Goal: Contribute content: Add original content to the website for others to see

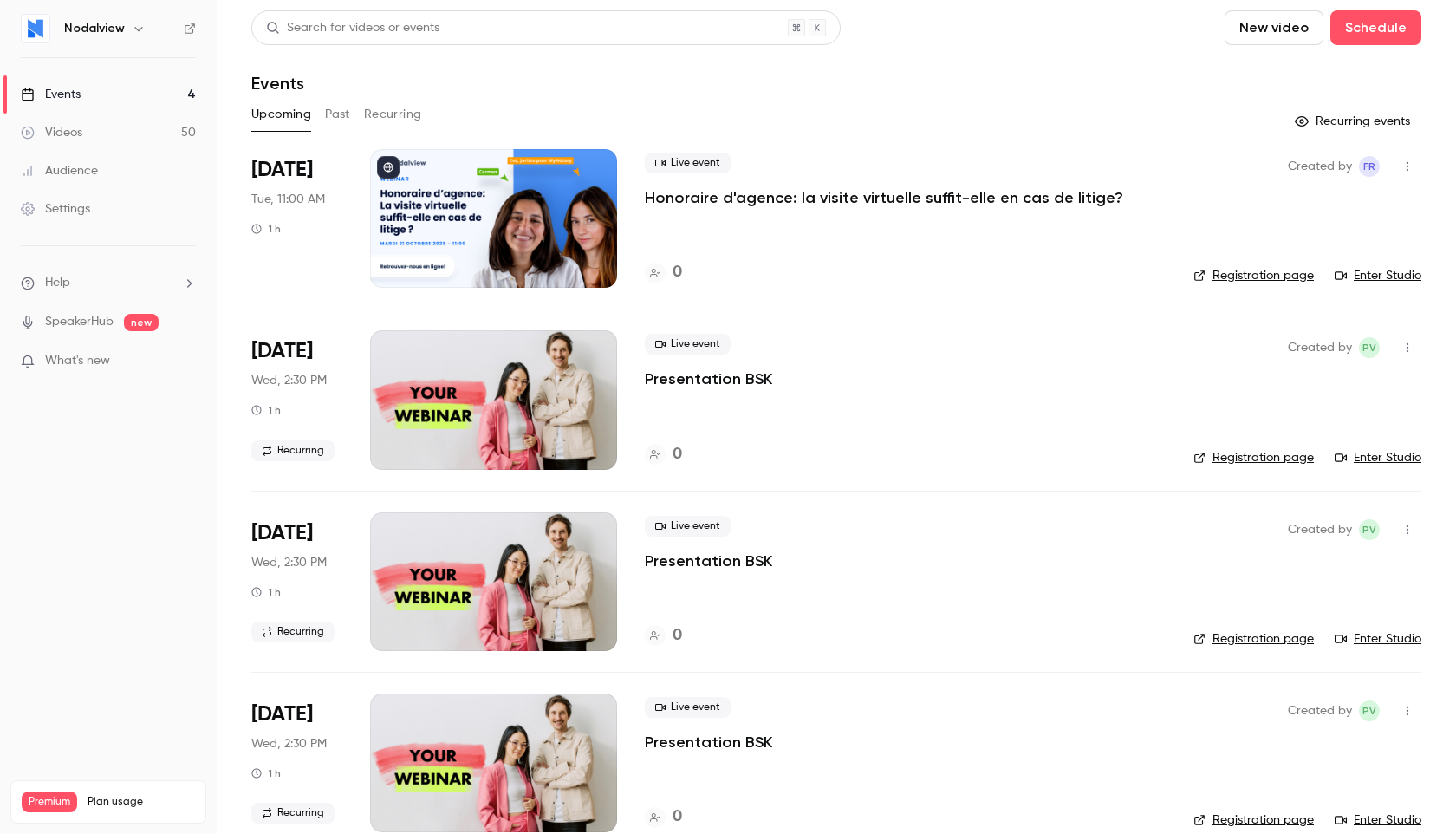
click at [73, 132] on div "Videos" at bounding box center [51, 133] width 62 height 18
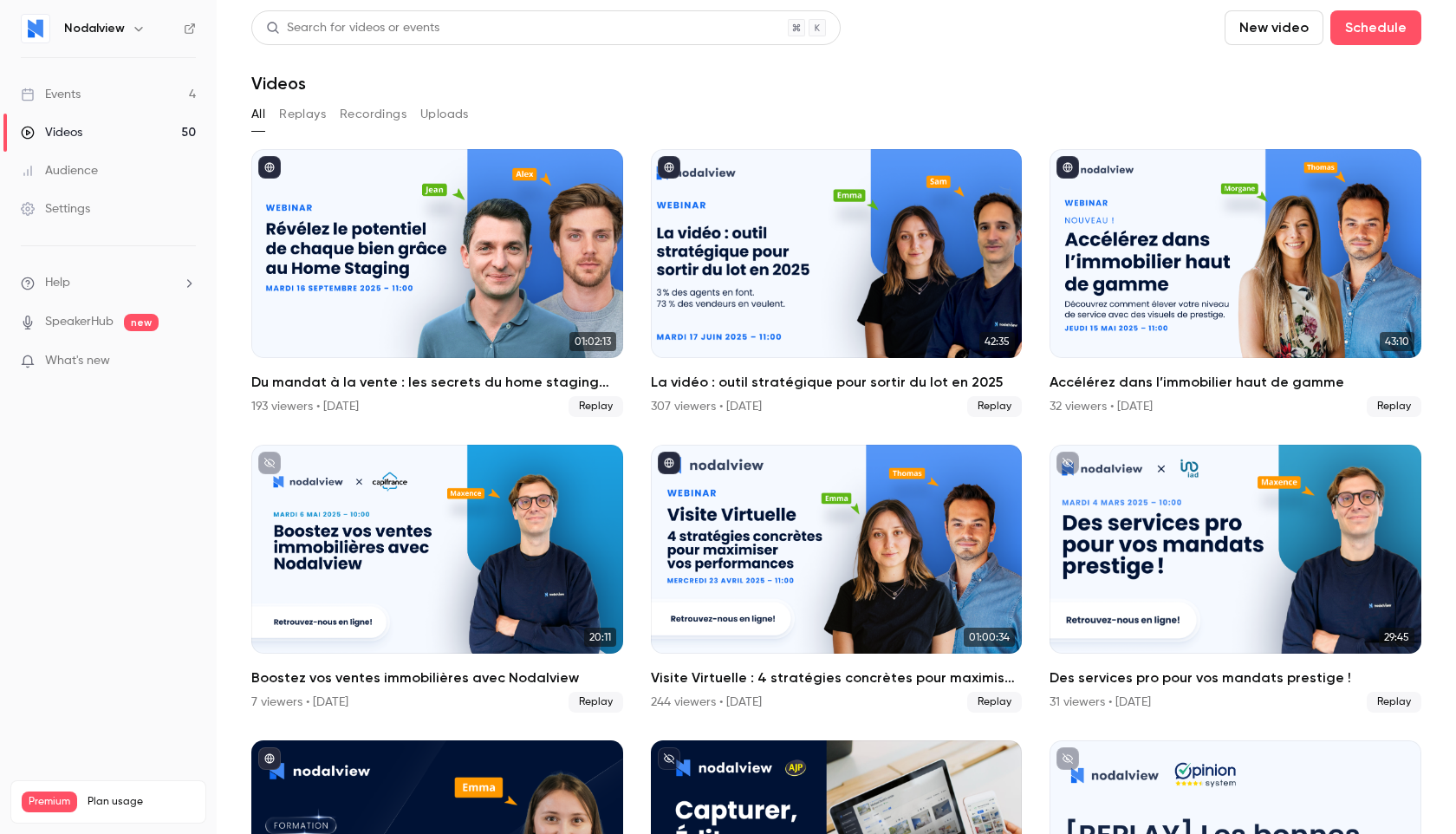
click at [444, 115] on button "Uploads" at bounding box center [444, 114] width 48 height 28
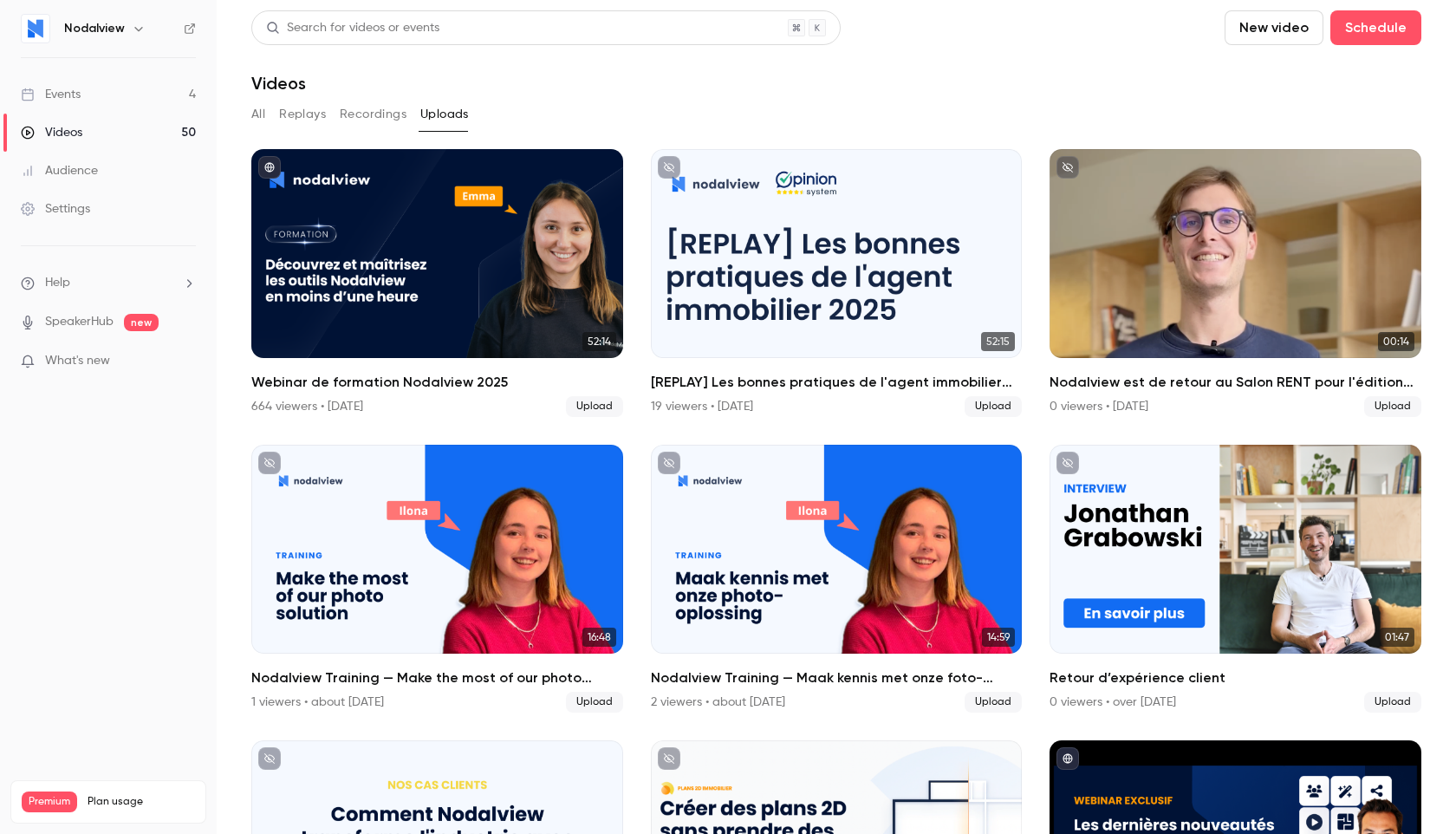
click at [1257, 29] on button "New video" at bounding box center [1273, 28] width 99 height 34
click at [1279, 127] on div "Upload" at bounding box center [1337, 121] width 132 height 18
click at [1291, 31] on button "New video" at bounding box center [1273, 28] width 99 height 34
click at [1299, 120] on div "Upload" at bounding box center [1337, 121] width 132 height 18
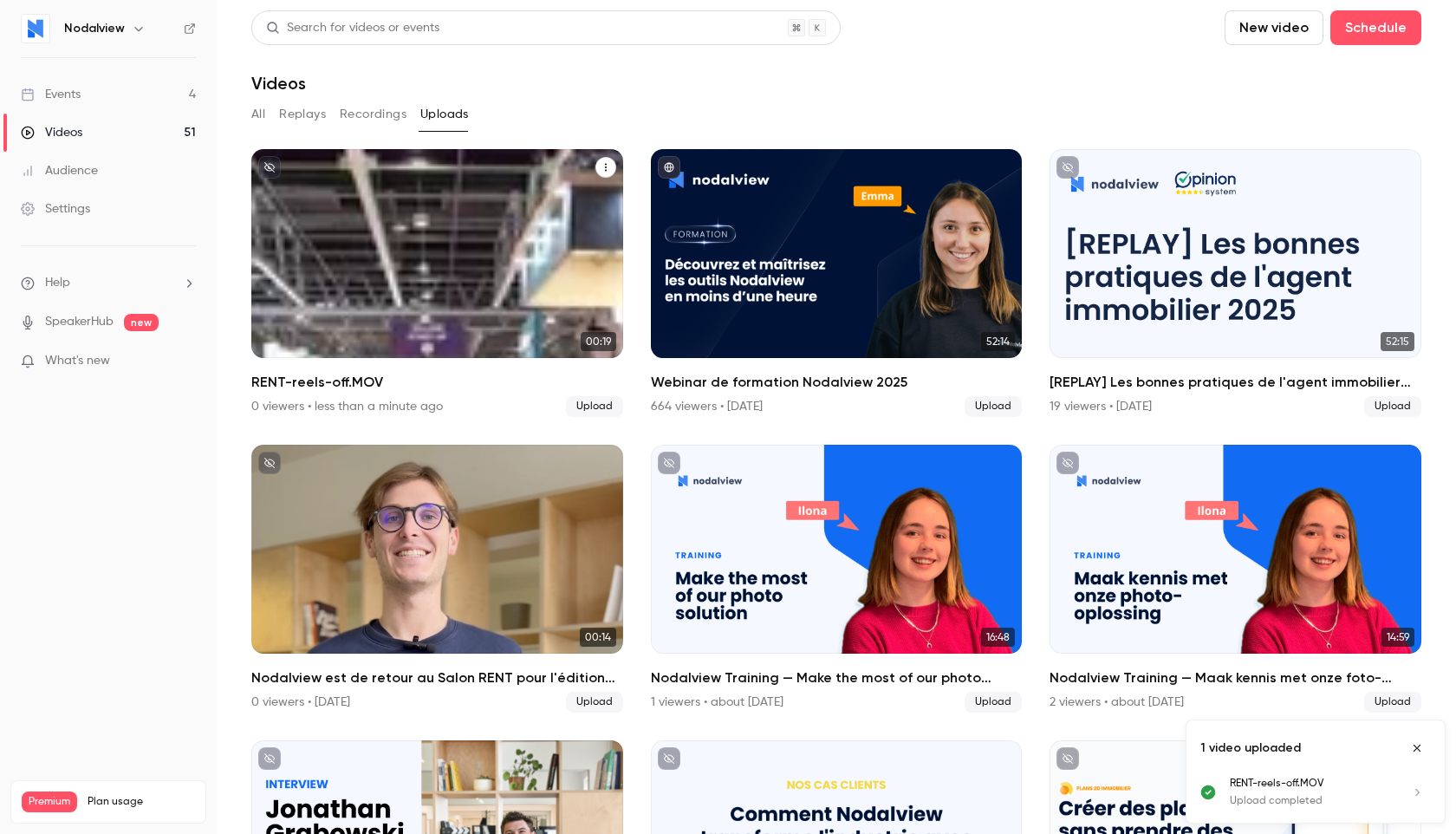
click at [432, 250] on div "Nodalview Oct 8 RENT-reels-off.MOV" at bounding box center [437, 253] width 372 height 209
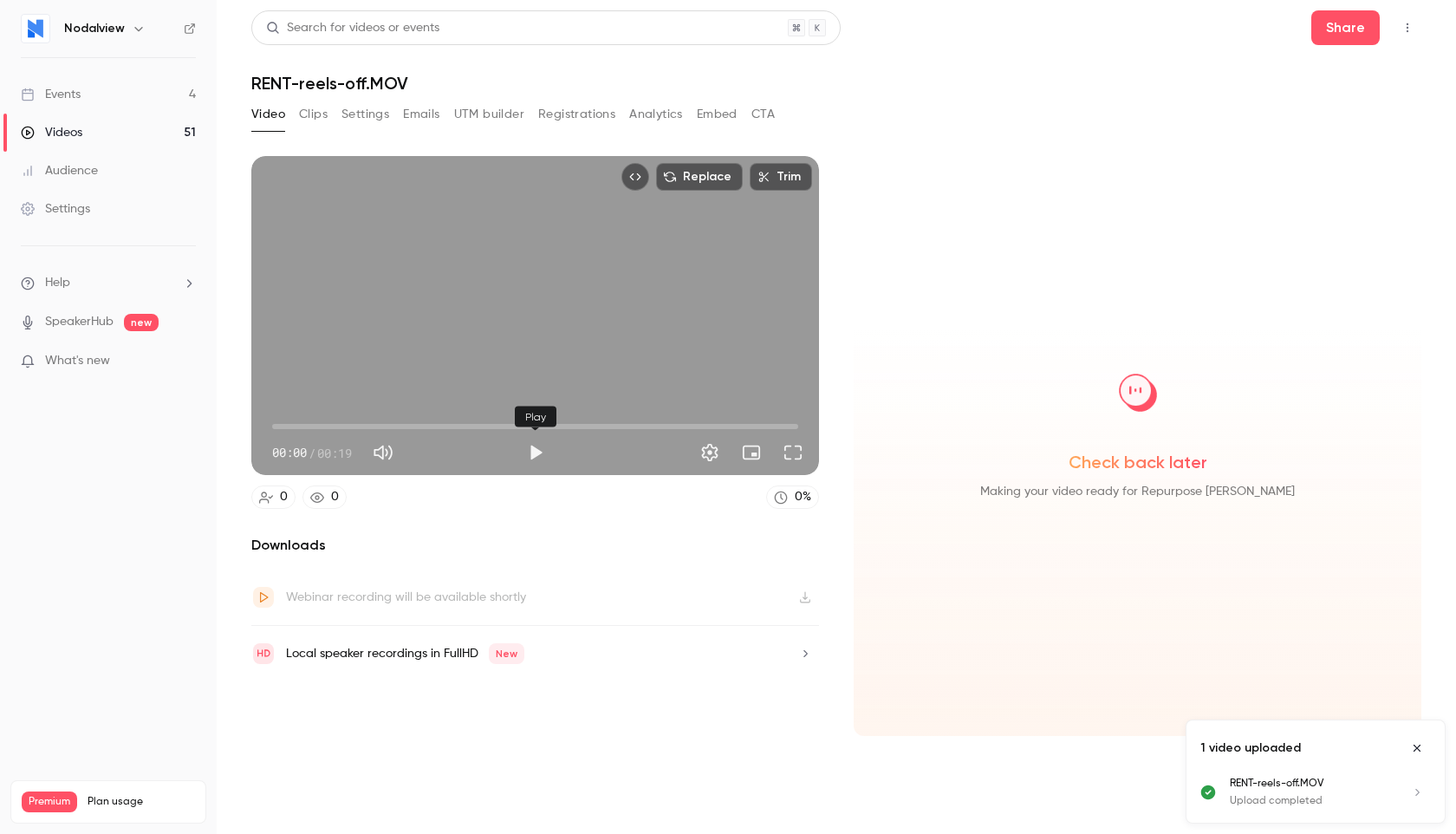
click at [538, 468] on button "Play" at bounding box center [535, 452] width 34 height 34
click at [640, 179] on icon "Embed video" at bounding box center [635, 177] width 12 height 12
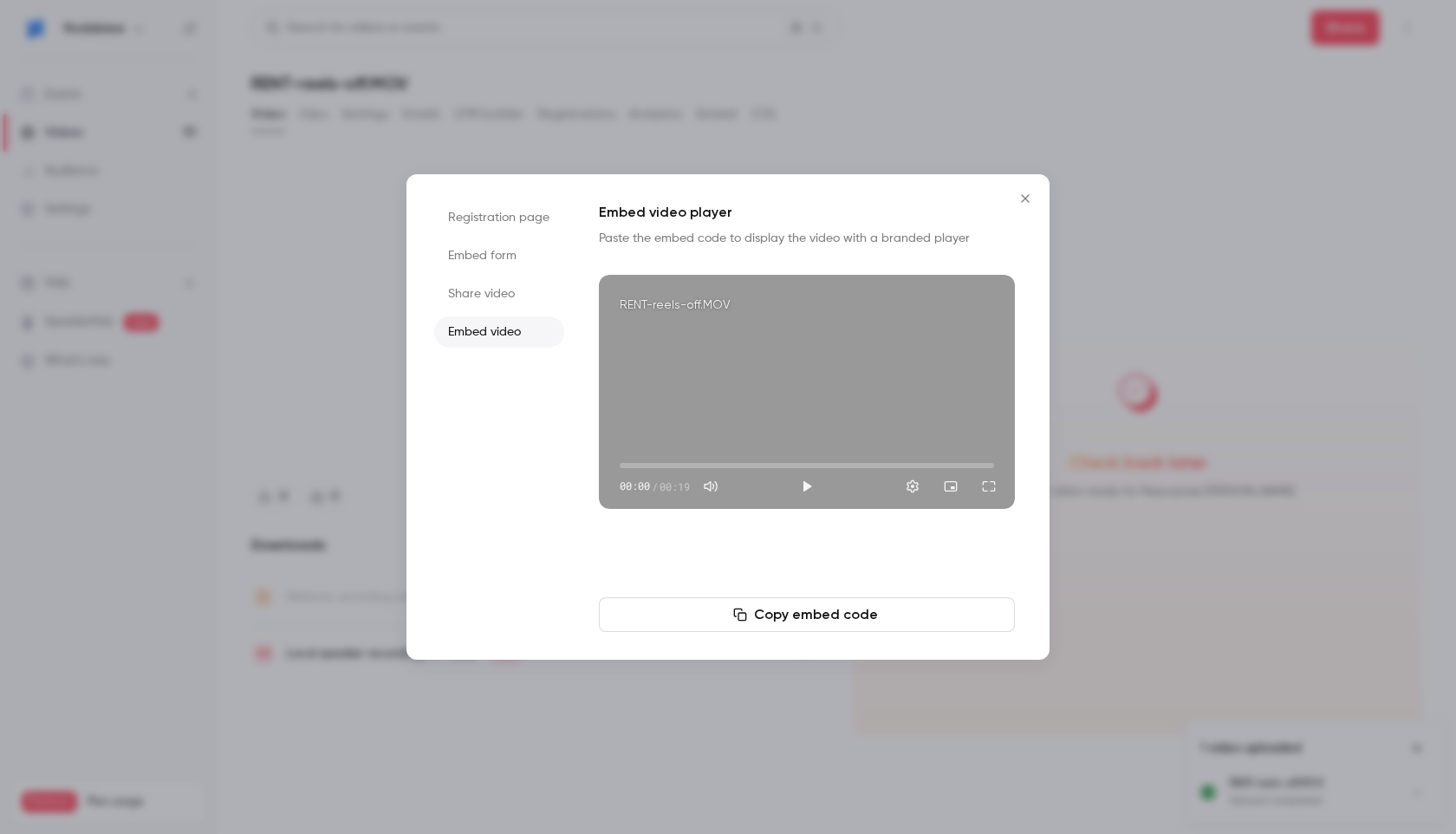
click at [473, 265] on li "Embed form" at bounding box center [499, 255] width 130 height 31
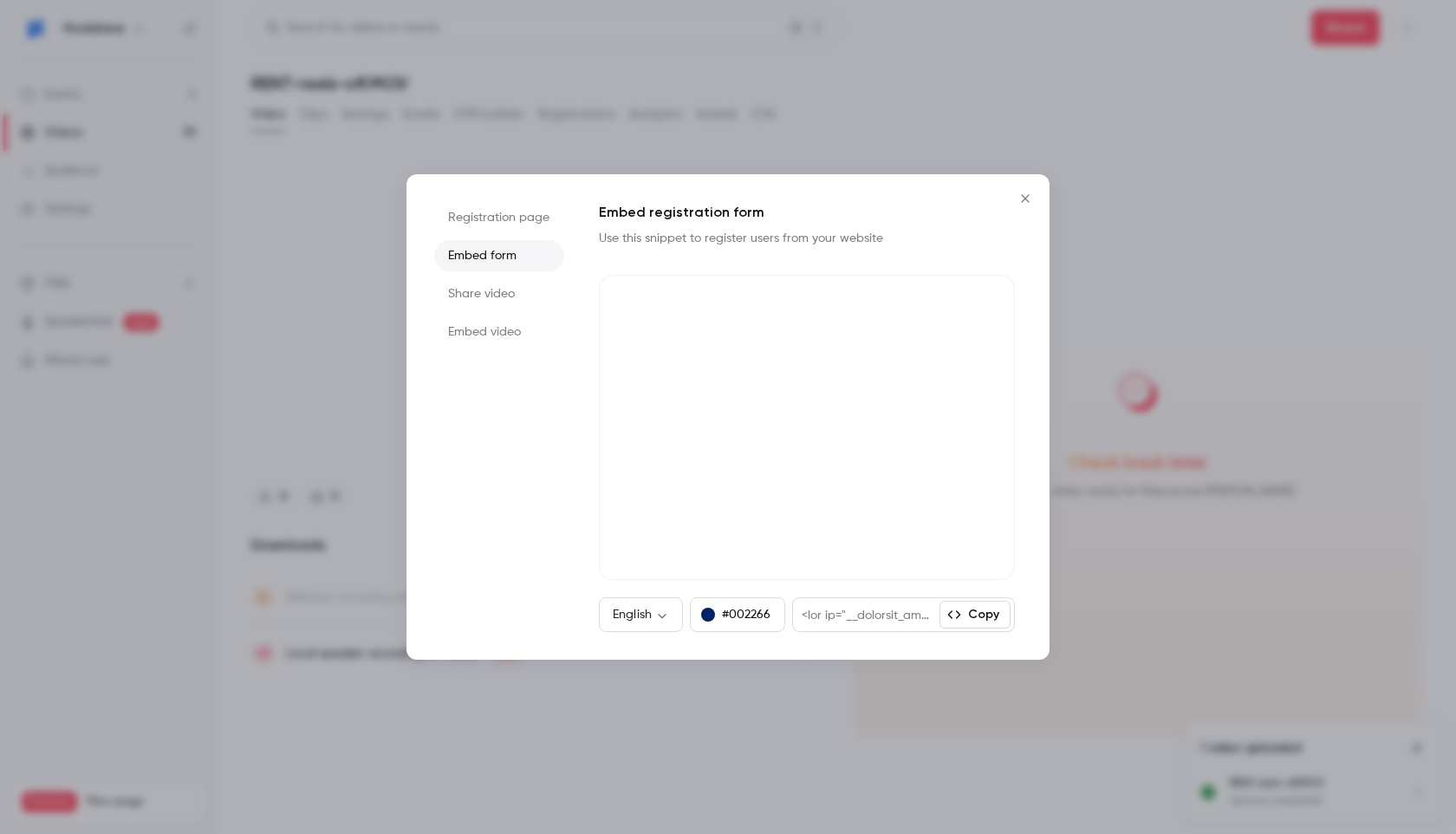
click at [482, 284] on li "Share video" at bounding box center [499, 294] width 130 height 31
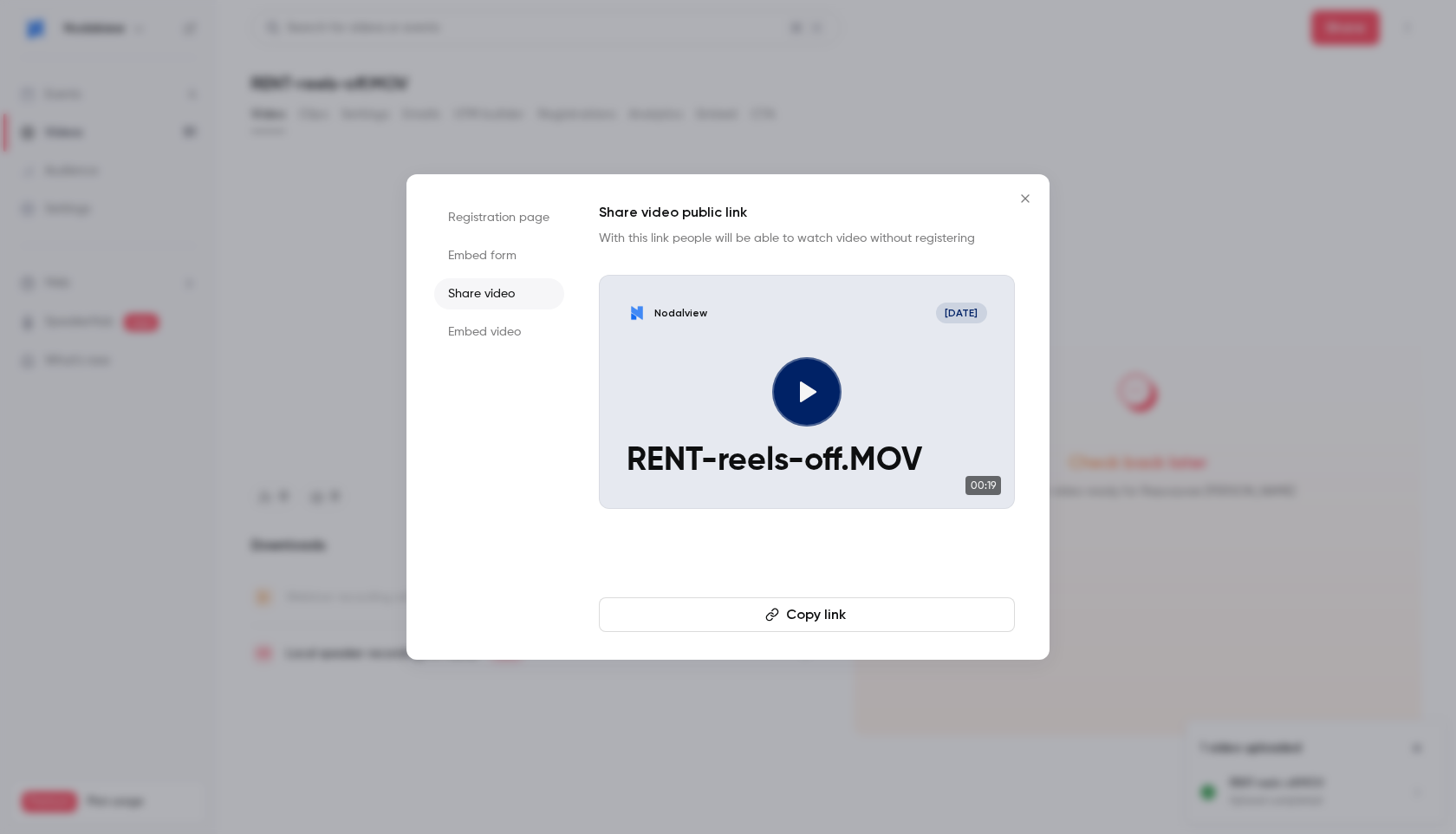
click at [476, 339] on li "Embed video" at bounding box center [499, 332] width 130 height 31
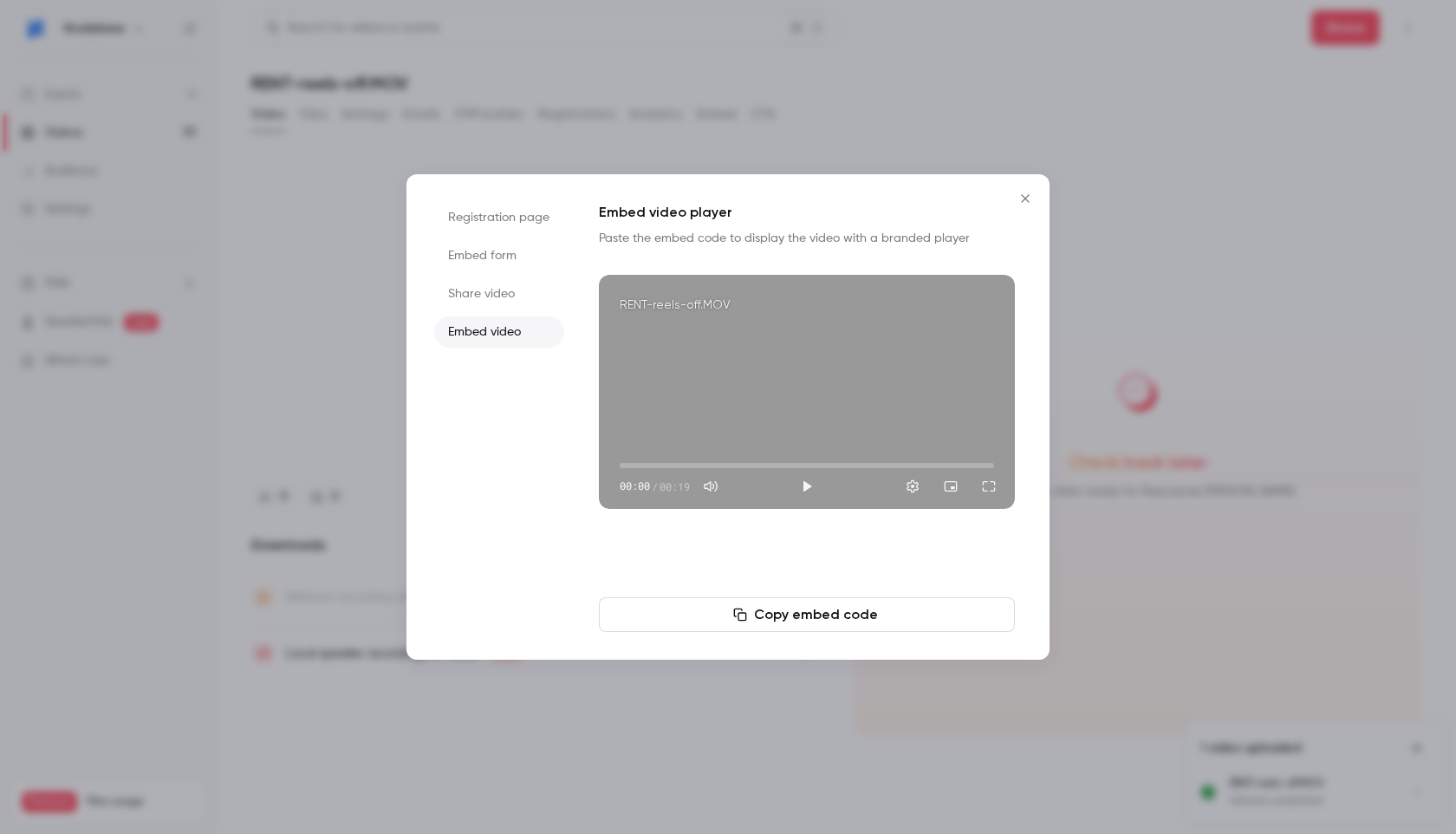
click at [801, 616] on button "Copy embed code" at bounding box center [807, 614] width 416 height 34
click at [1033, 201] on icon "Close" at bounding box center [1025, 198] width 21 height 14
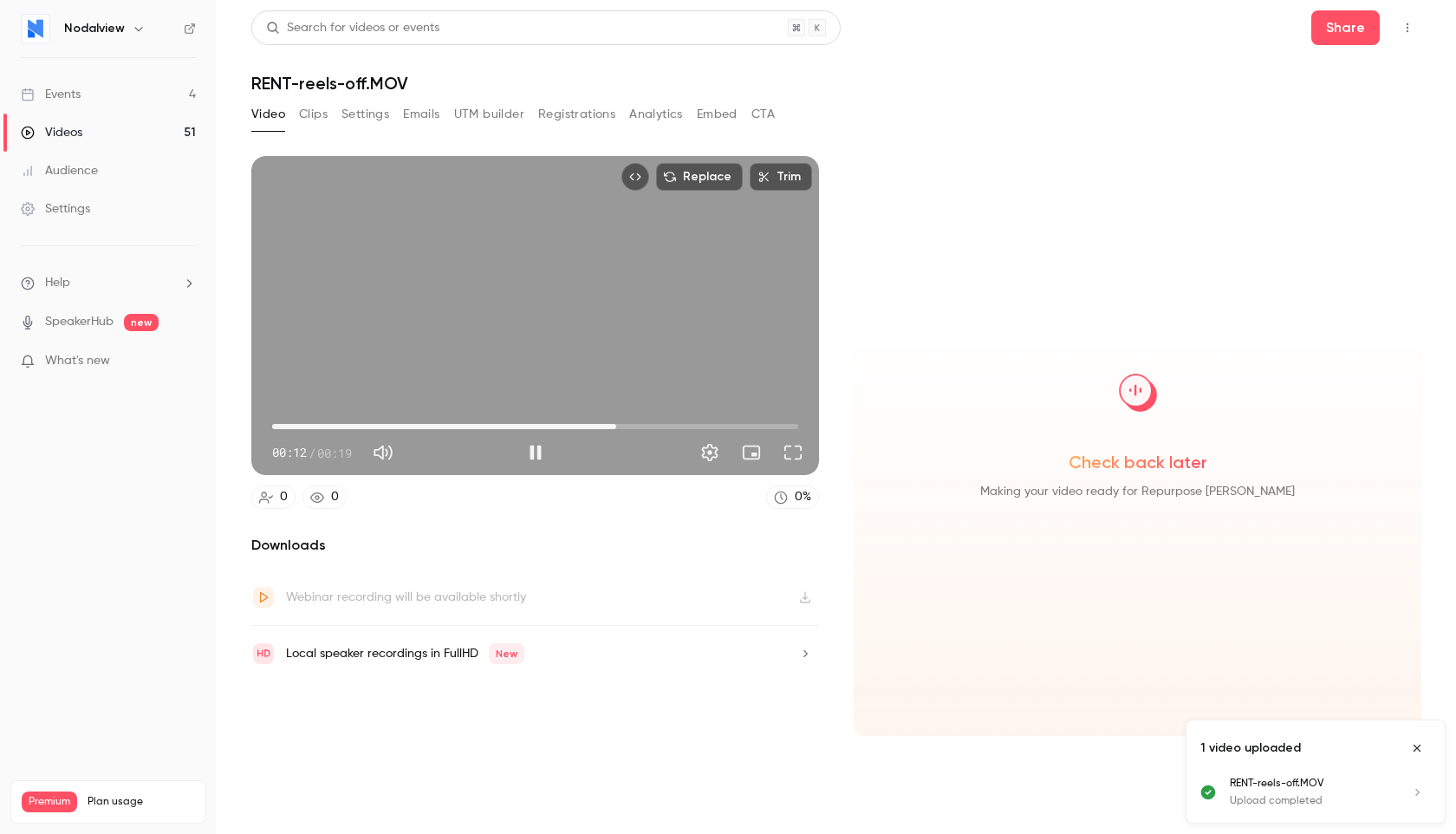
click at [364, 78] on h1 "RENT-reels-off.MOV" at bounding box center [836, 83] width 1170 height 21
click at [1408, 31] on icon "Top Bar Actions" at bounding box center [1407, 28] width 14 height 12
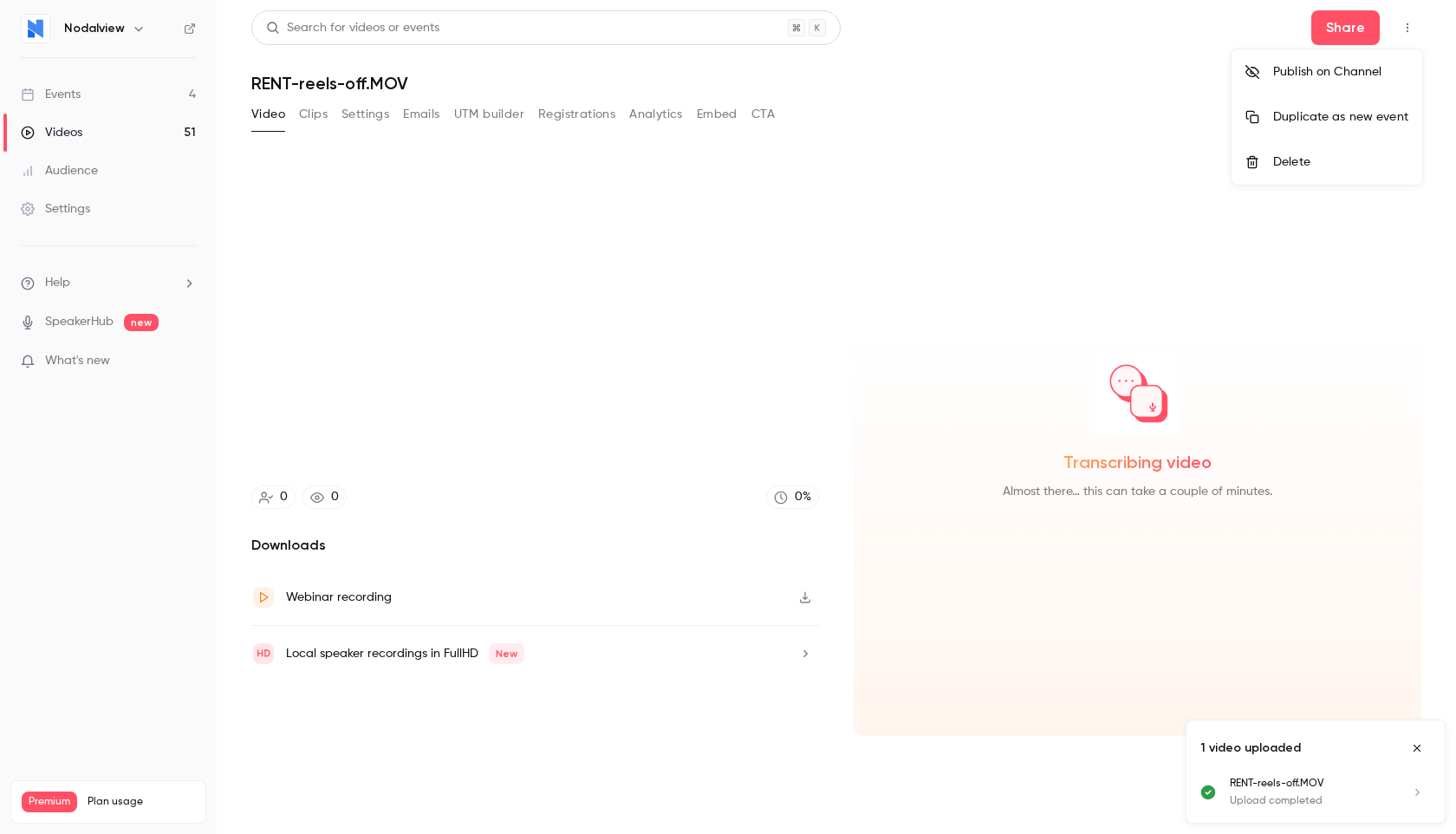
click at [288, 67] on div at bounding box center [728, 417] width 1456 height 834
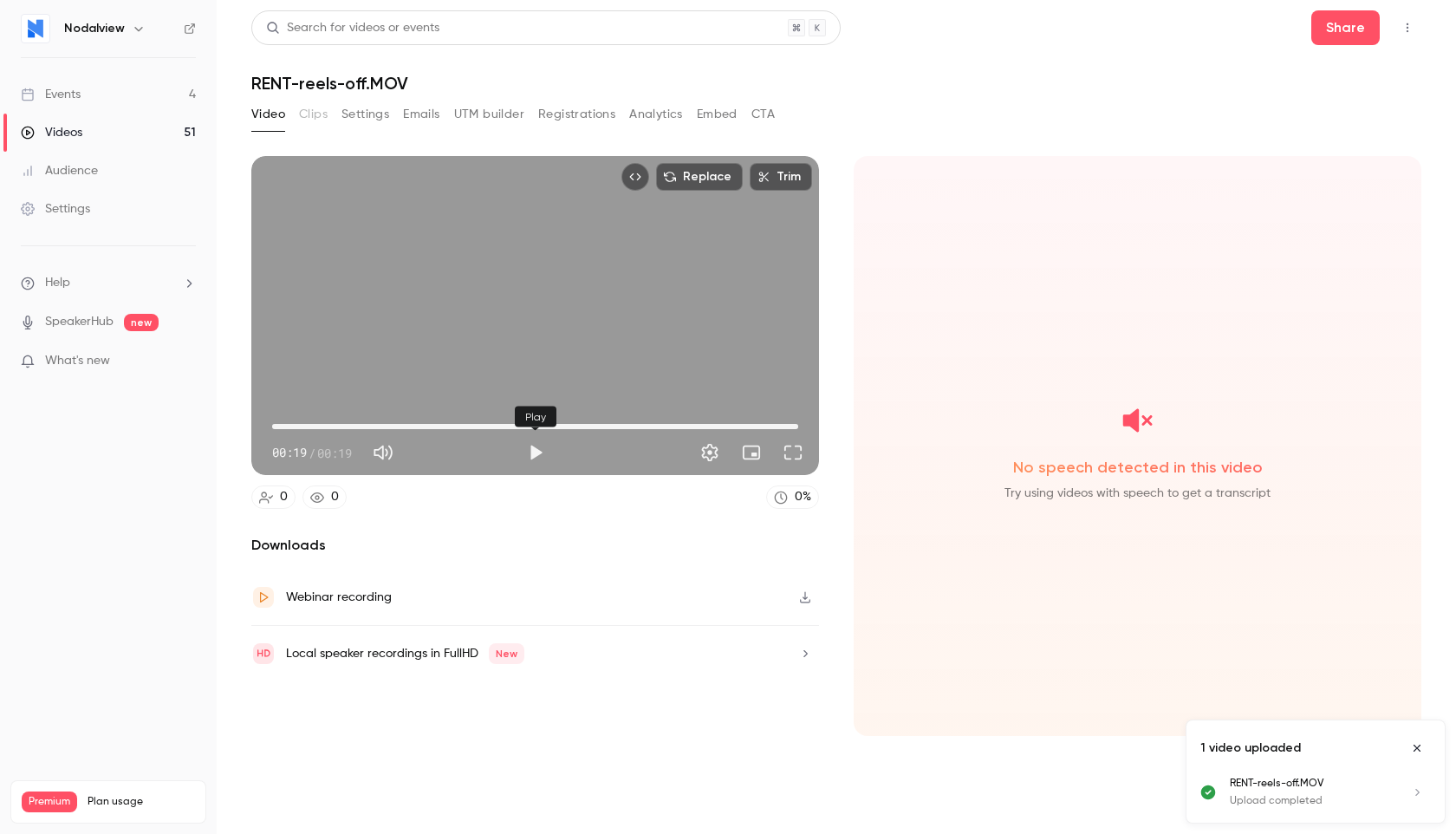
click at [540, 456] on button "Play" at bounding box center [535, 452] width 34 height 34
click at [539, 252] on div "Replace Trim 00:00 00:00 / 00:19" at bounding box center [535, 315] width 567 height 319
type input "***"
click at [318, 85] on h1 "RENT-reels-off.MOV" at bounding box center [836, 83] width 1170 height 21
click at [358, 117] on button "Settings" at bounding box center [365, 114] width 48 height 28
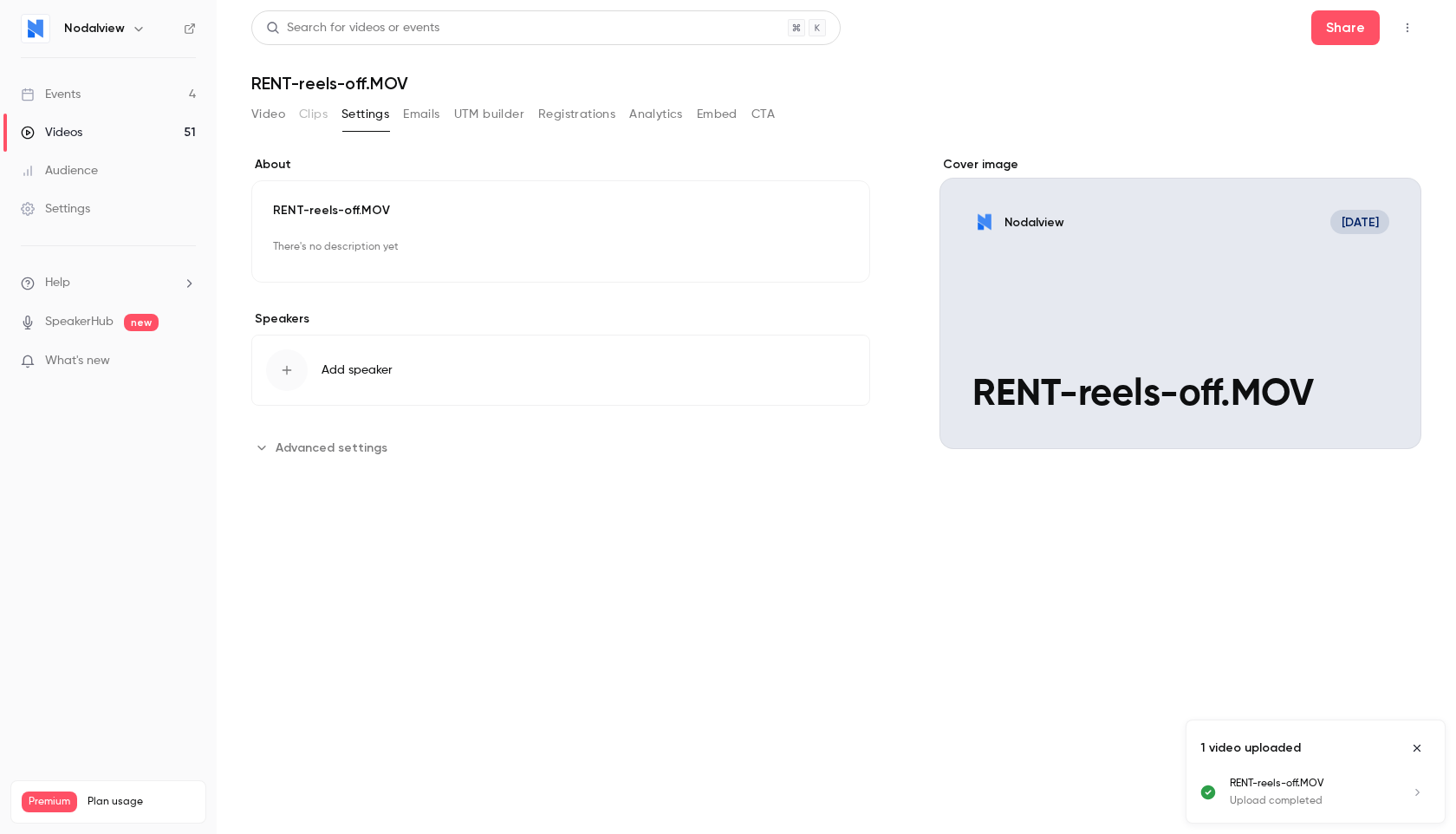
click at [400, 210] on p "RENT-reels-off.MOV" at bounding box center [561, 211] width 575 height 18
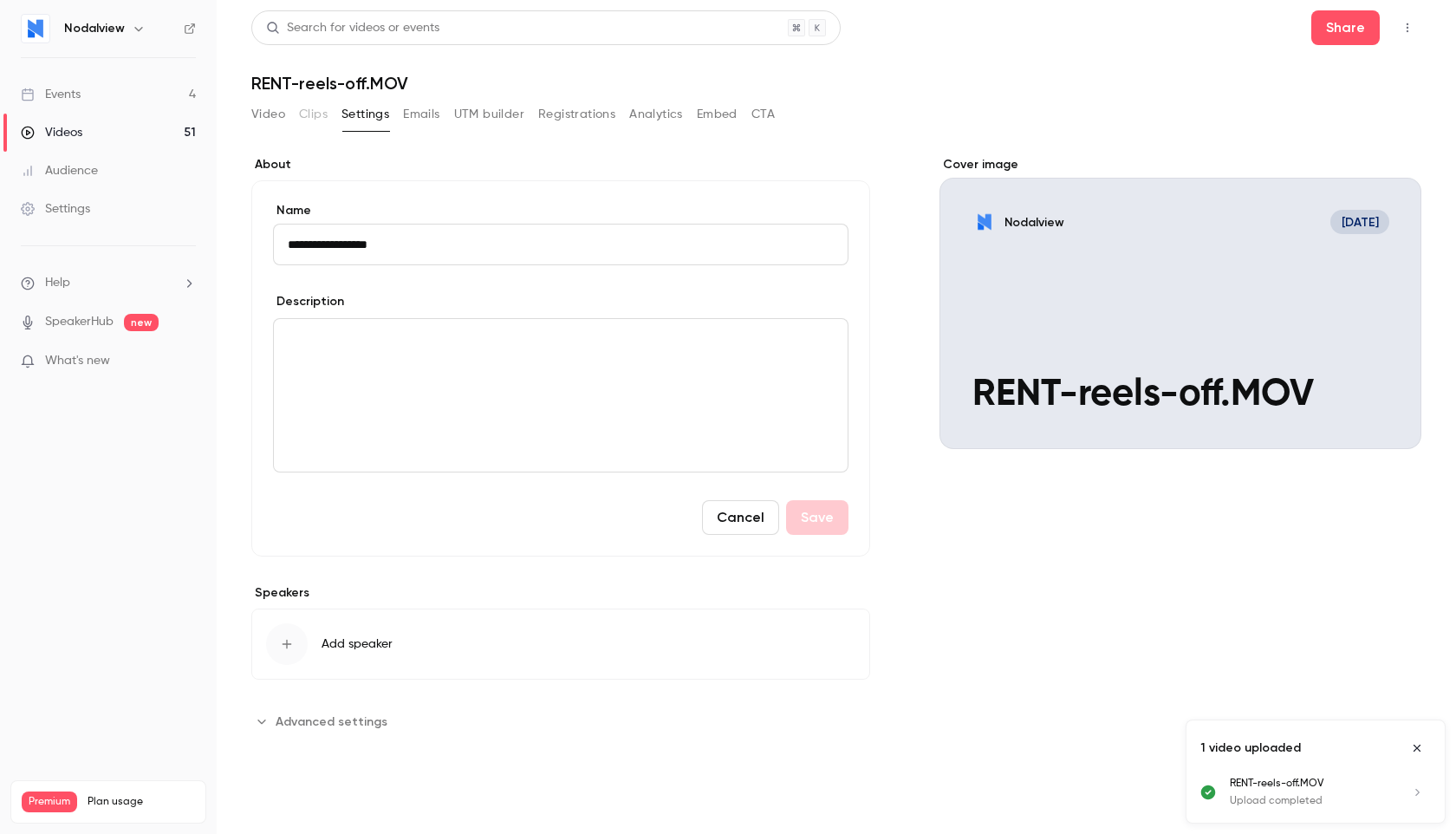
drag, startPoint x: 396, startPoint y: 242, endPoint x: 252, endPoint y: 242, distance: 144.0
click at [252, 242] on div "**********" at bounding box center [561, 368] width 619 height 376
click at [348, 248] on input "**********" at bounding box center [561, 245] width 575 height 41
click at [420, 246] on input "**********" at bounding box center [561, 245] width 575 height 41
drag, startPoint x: 372, startPoint y: 242, endPoint x: 351, endPoint y: 241, distance: 21.0
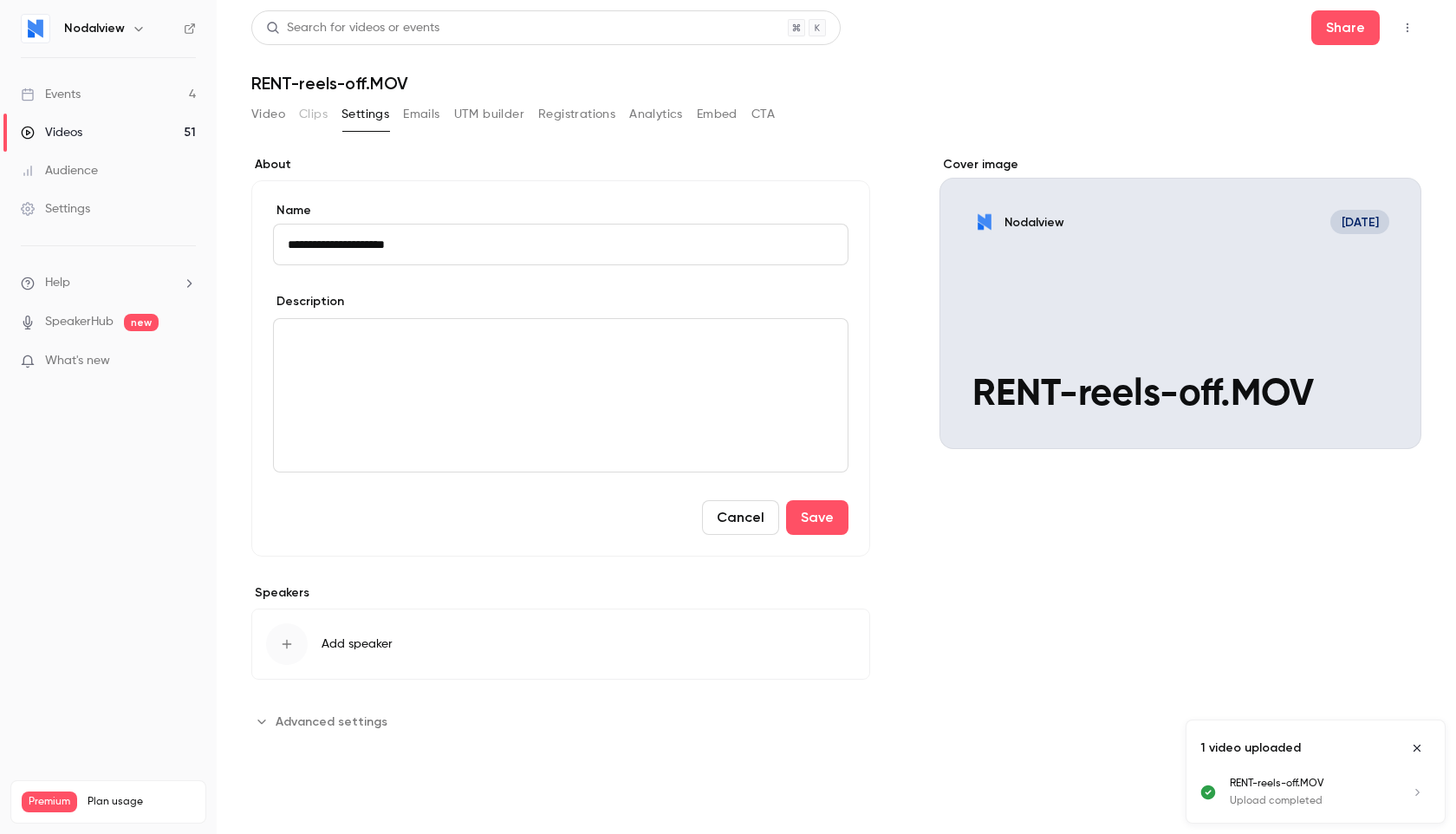
click at [350, 242] on input "**********" at bounding box center [561, 245] width 575 height 41
click at [452, 240] on input "**********" at bounding box center [561, 245] width 575 height 41
type input "**********"
click at [816, 522] on button "Save" at bounding box center [818, 517] width 63 height 34
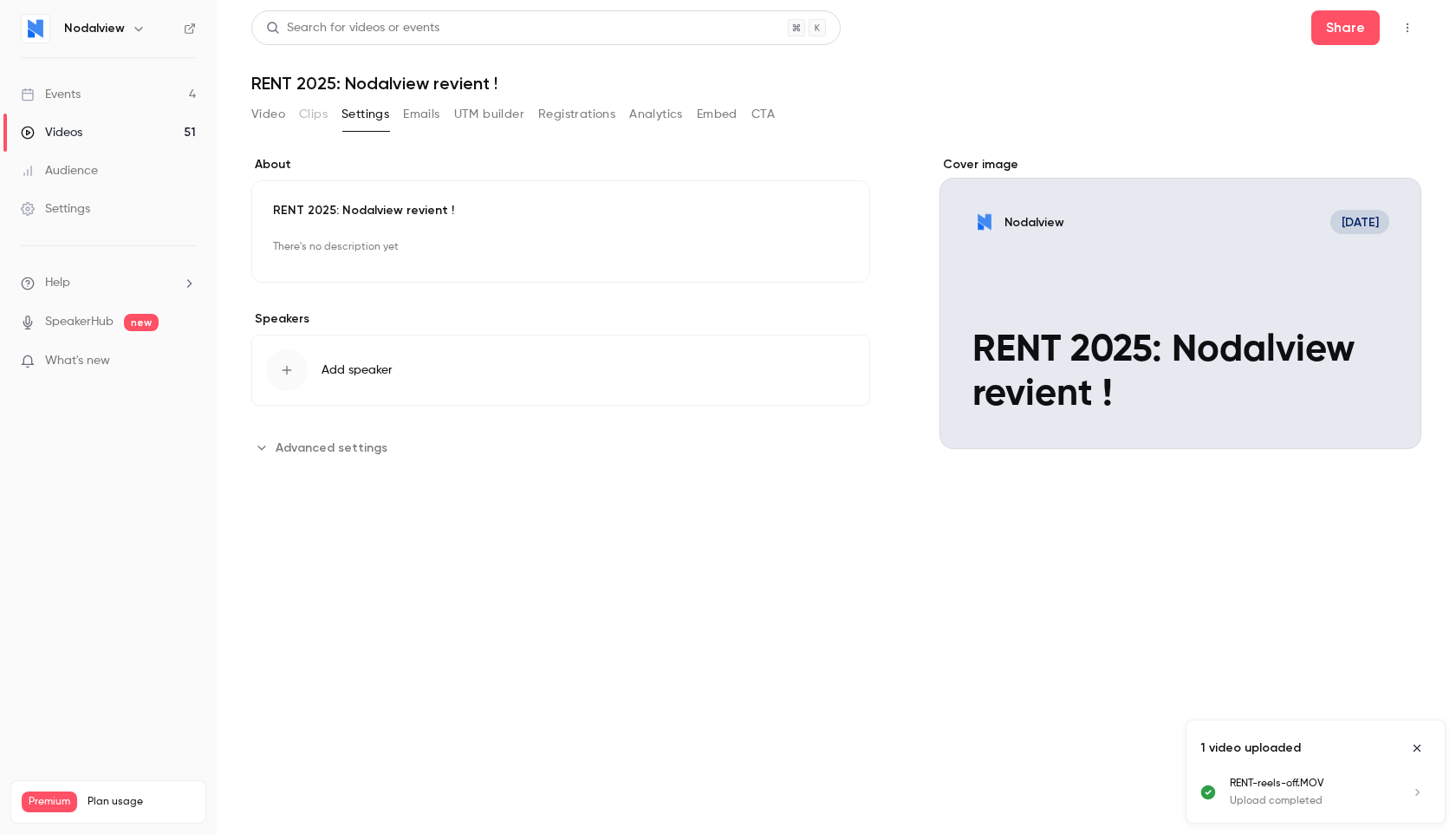
click at [302, 444] on span "Advanced settings" at bounding box center [332, 448] width 112 height 19
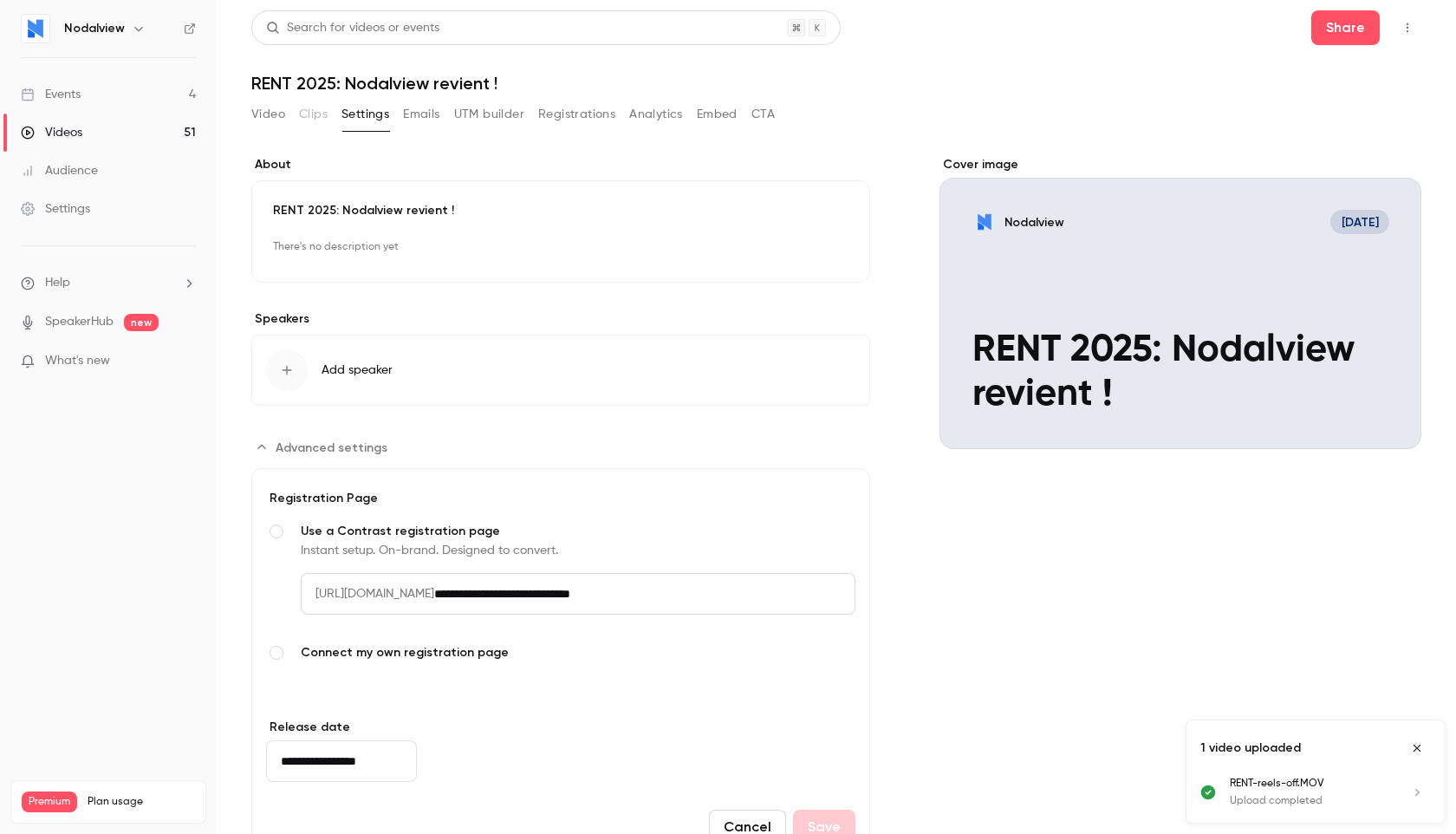
scroll to position [74, 0]
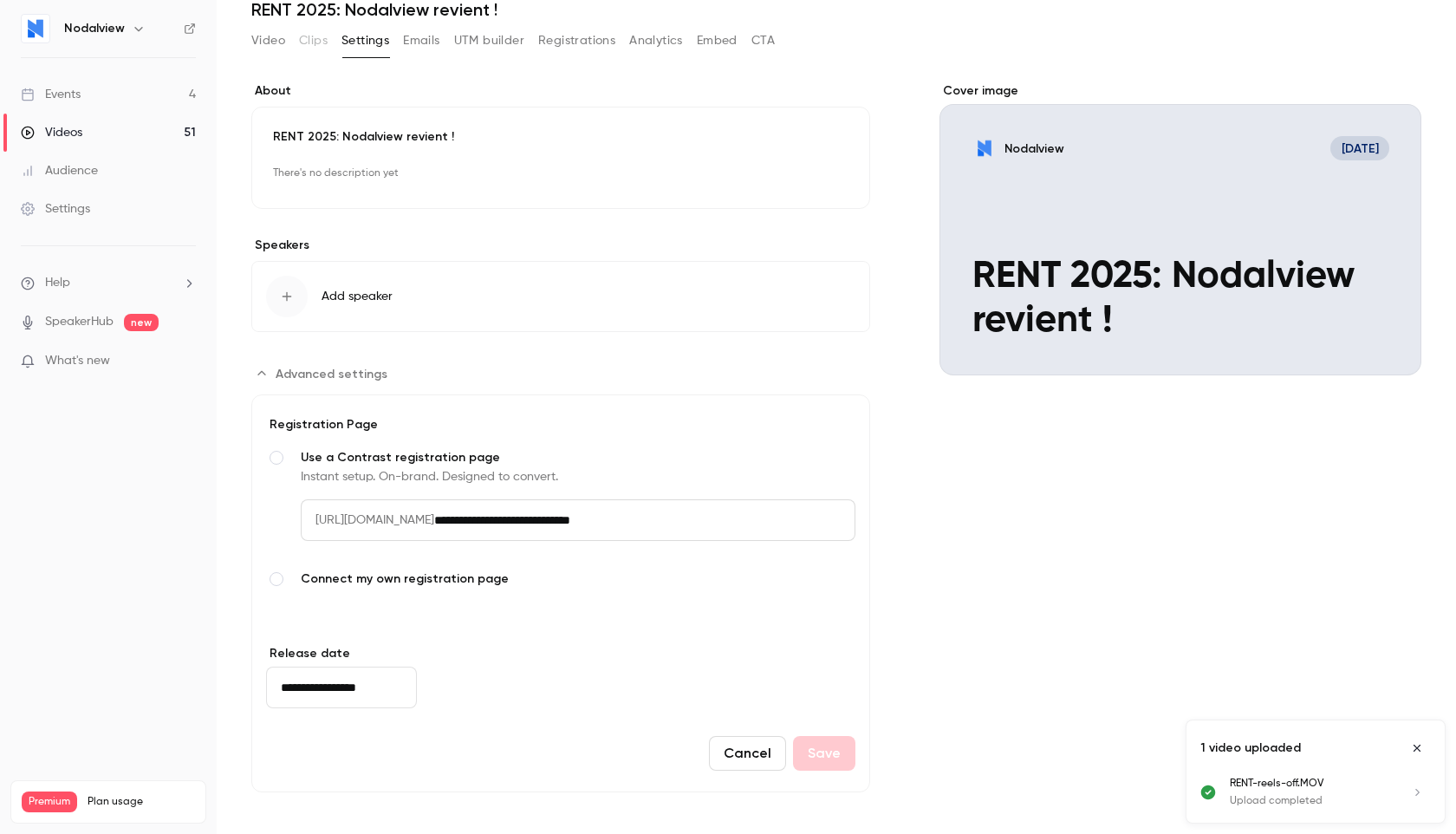
drag, startPoint x: 728, startPoint y: 521, endPoint x: 643, endPoint y: 520, distance: 85.0
click at [643, 520] on input "**********" at bounding box center [644, 520] width 421 height 41
type input "**********"
click at [714, 648] on form "**********" at bounding box center [561, 593] width 619 height 398
click at [700, 530] on input "**********" at bounding box center [644, 520] width 421 height 41
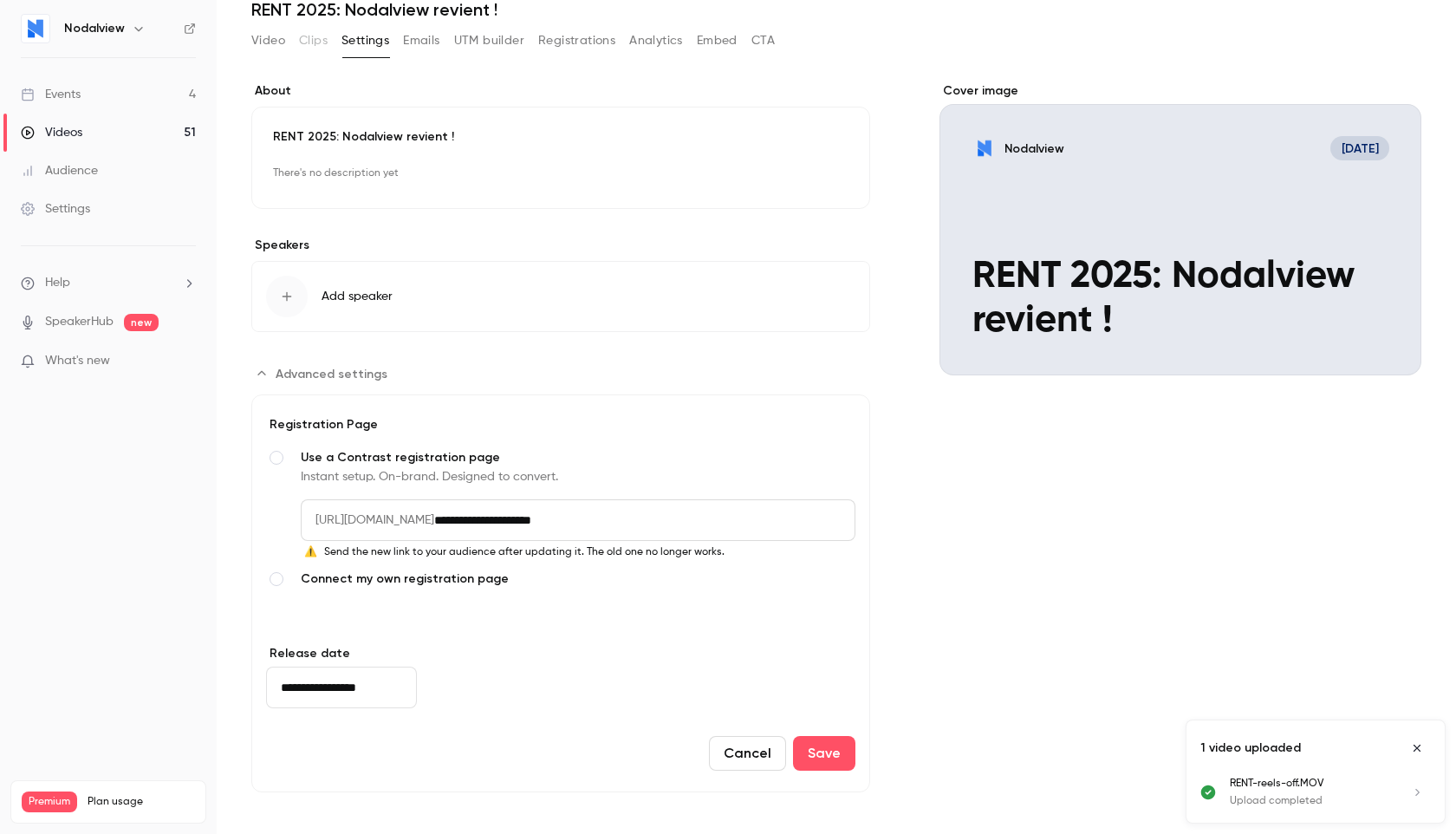
drag, startPoint x: 347, startPoint y: 562, endPoint x: 594, endPoint y: 532, distance: 248.8
click at [594, 531] on div "**********" at bounding box center [577, 533] width 555 height 70
click at [820, 751] on button "Save" at bounding box center [825, 752] width 63 height 34
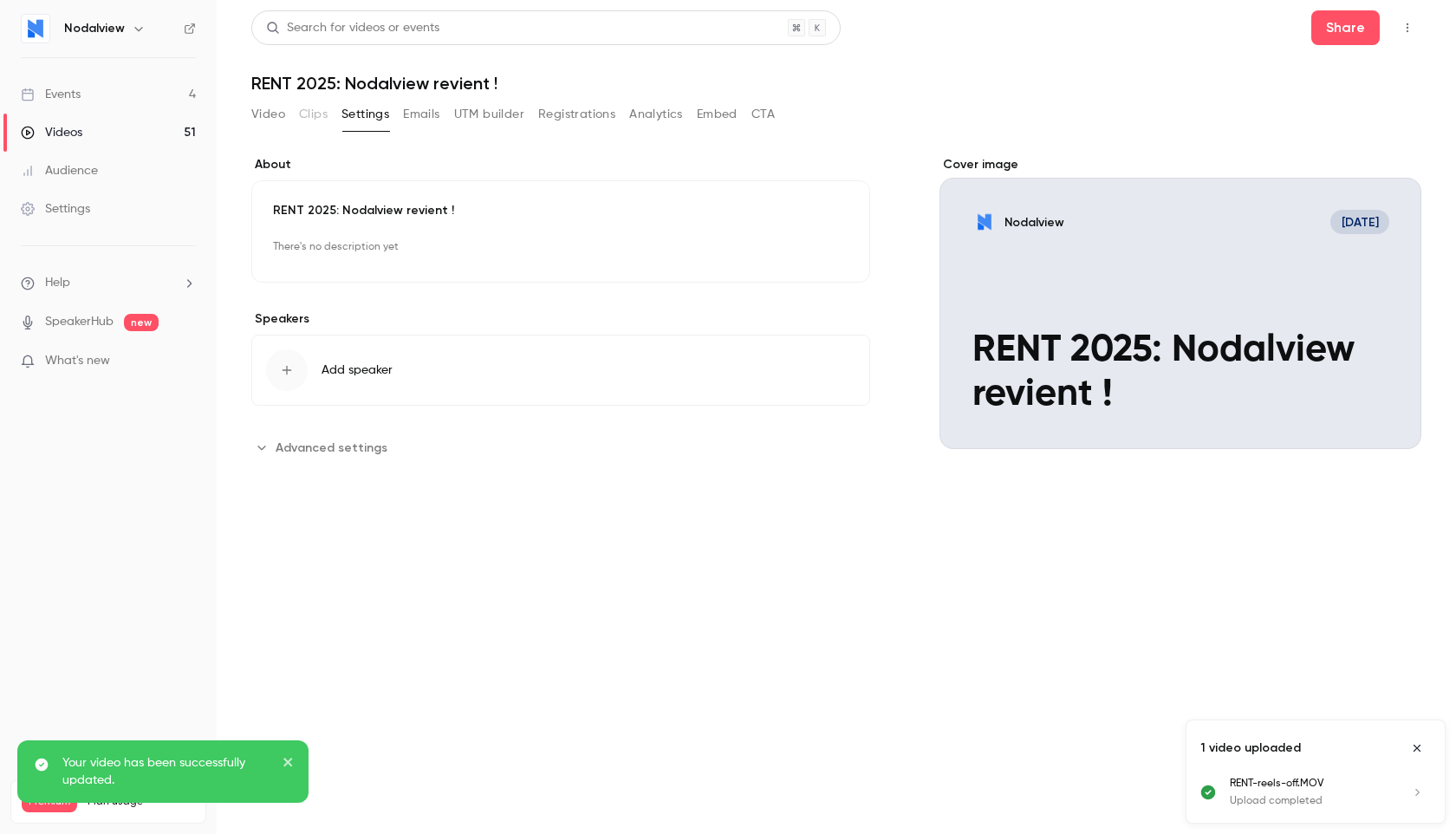
click at [296, 449] on span "Advanced settings" at bounding box center [332, 448] width 112 height 19
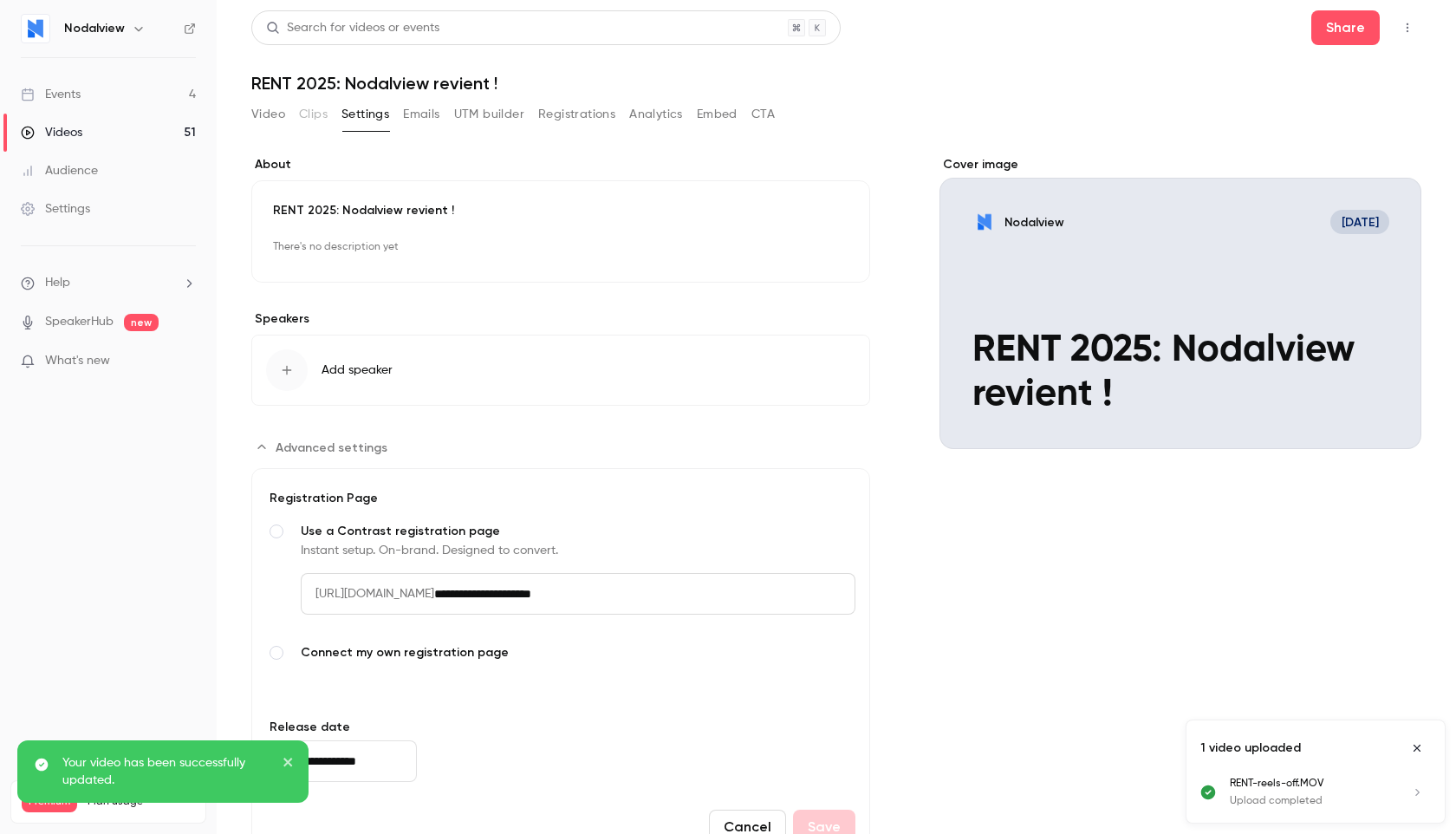
click at [264, 114] on button "Video" at bounding box center [268, 114] width 33 height 28
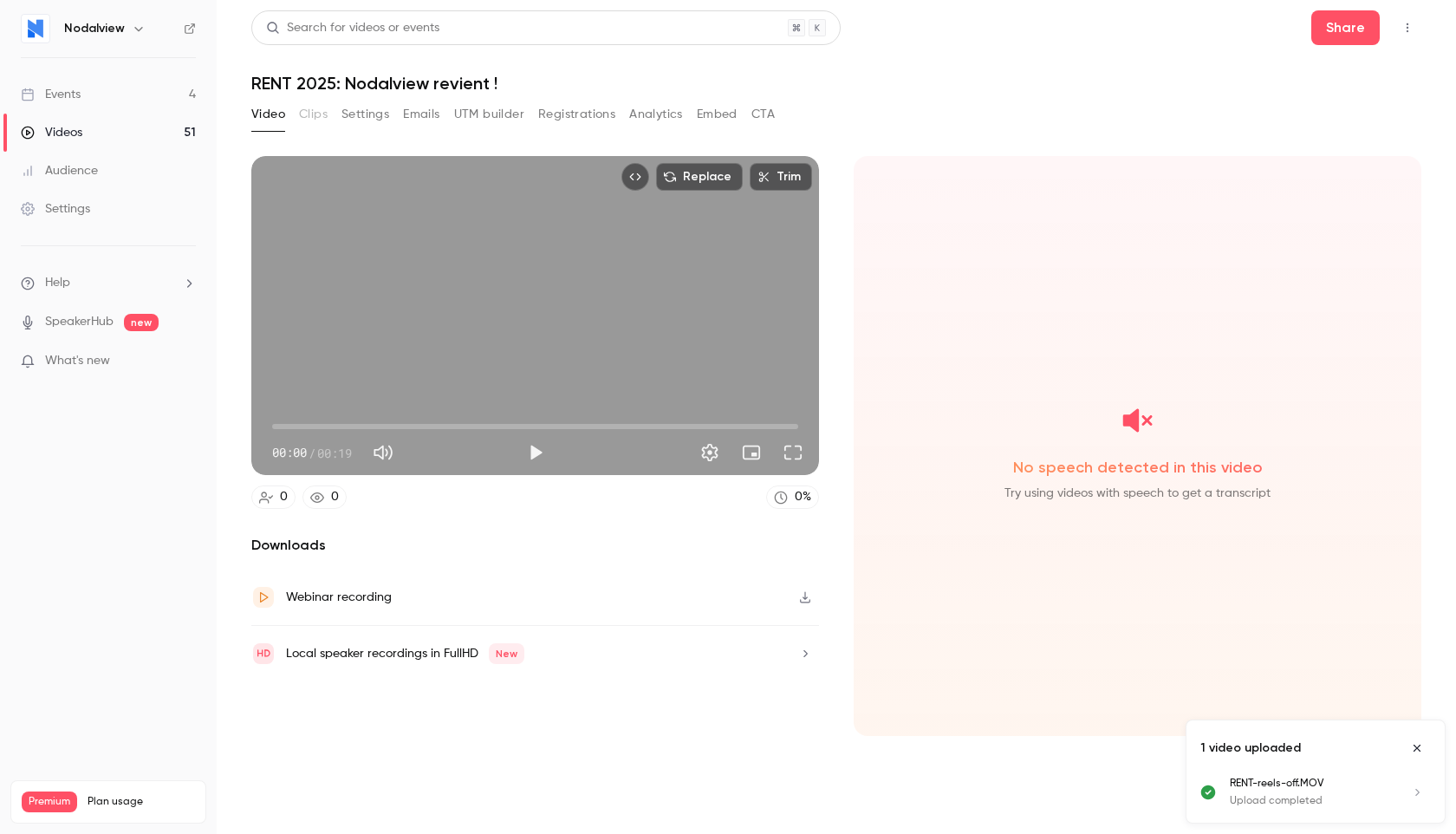
click at [583, 117] on button "Registrations" at bounding box center [576, 114] width 78 height 28
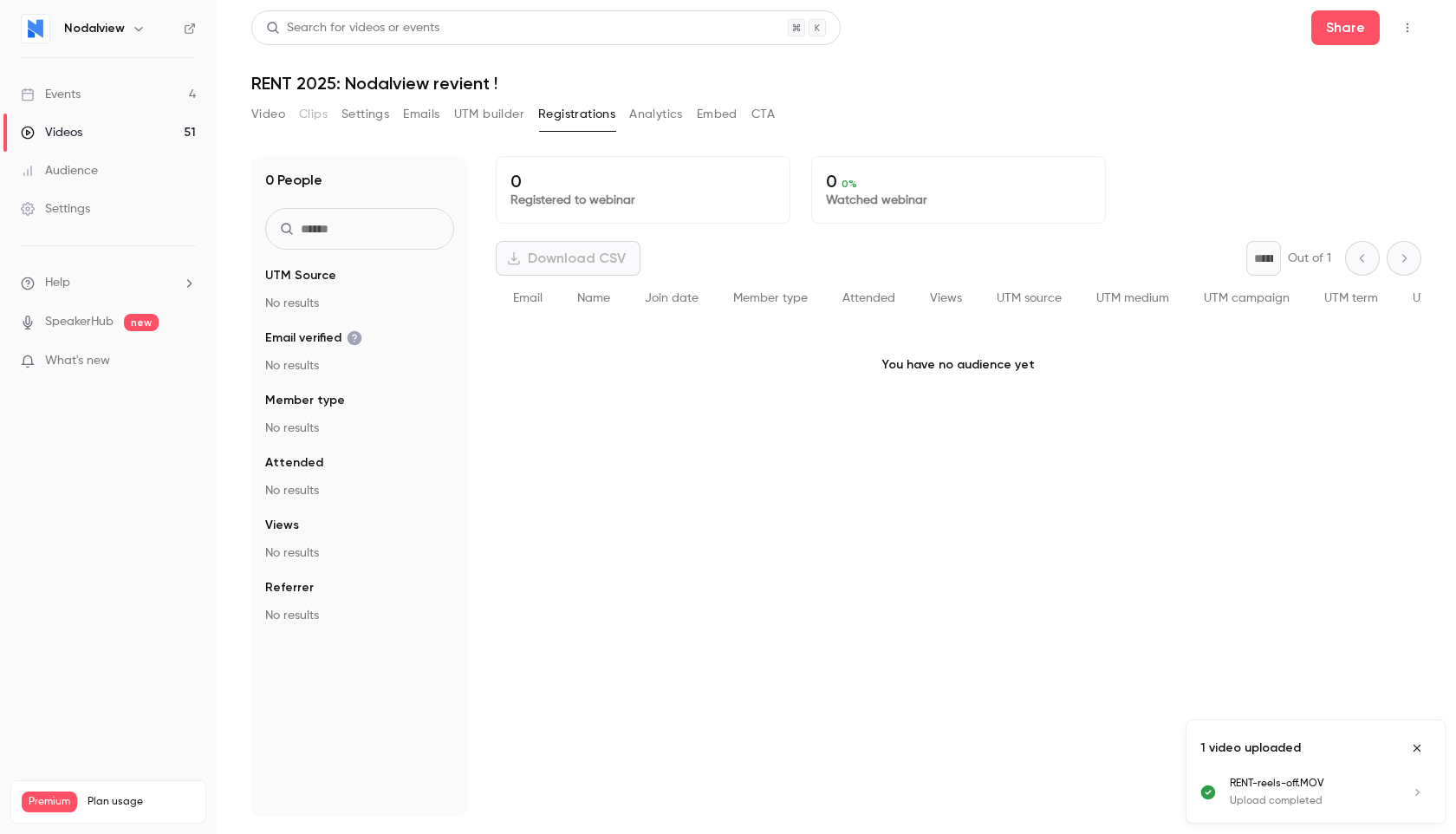
click at [640, 116] on button "Analytics" at bounding box center [656, 114] width 54 height 28
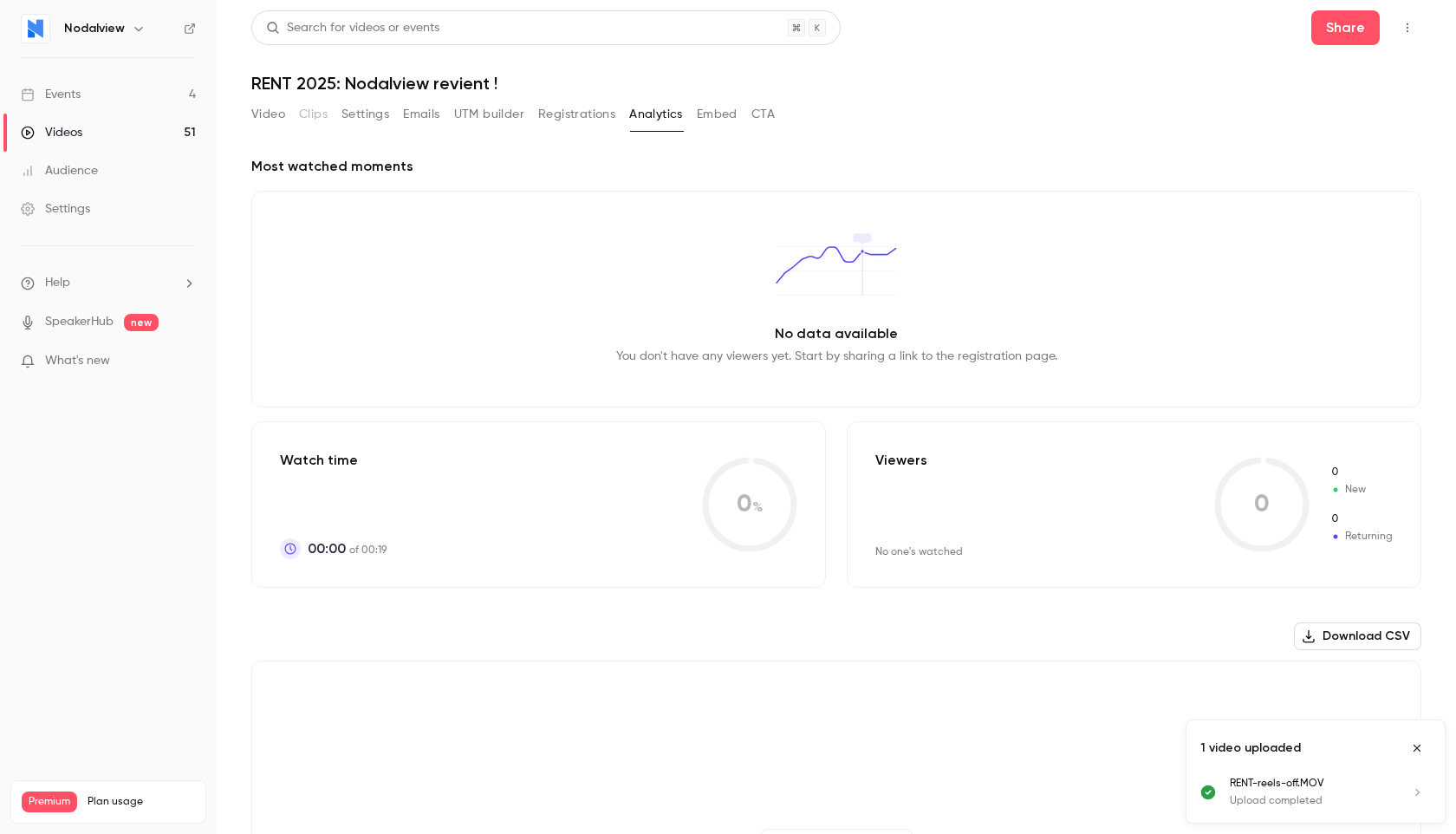
click at [696, 113] on div "Video Clips Settings Emails UTM builder Registrations Analytics Embed CTA" at bounding box center [512, 114] width 523 height 28
click at [713, 131] on div "Video Clips Settings Emails UTM builder Registrations Analytics Embed CTA" at bounding box center [512, 117] width 523 height 34
click at [713, 106] on button "Embed" at bounding box center [717, 114] width 40 height 28
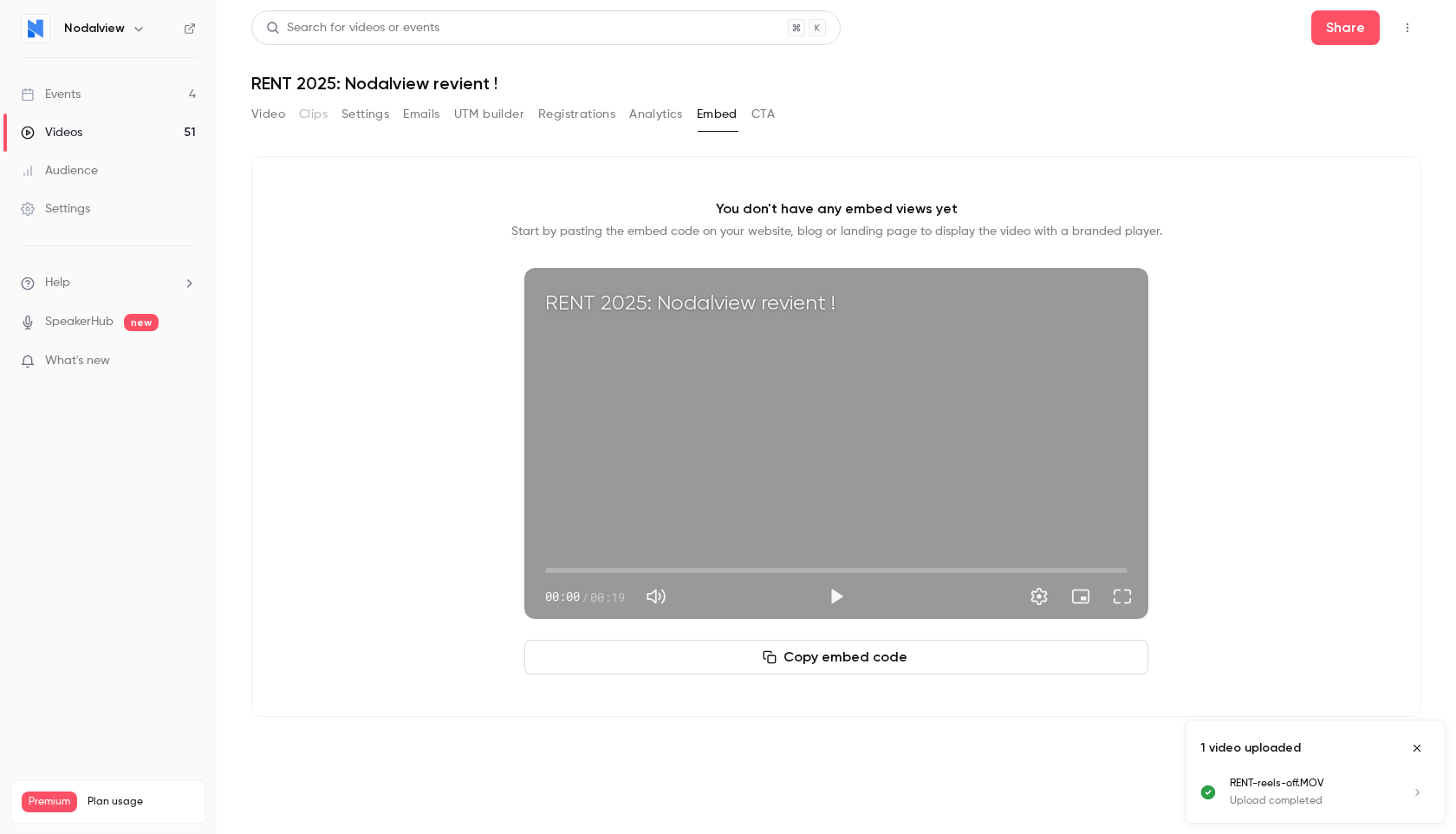
click at [263, 112] on button "Video" at bounding box center [268, 114] width 33 height 28
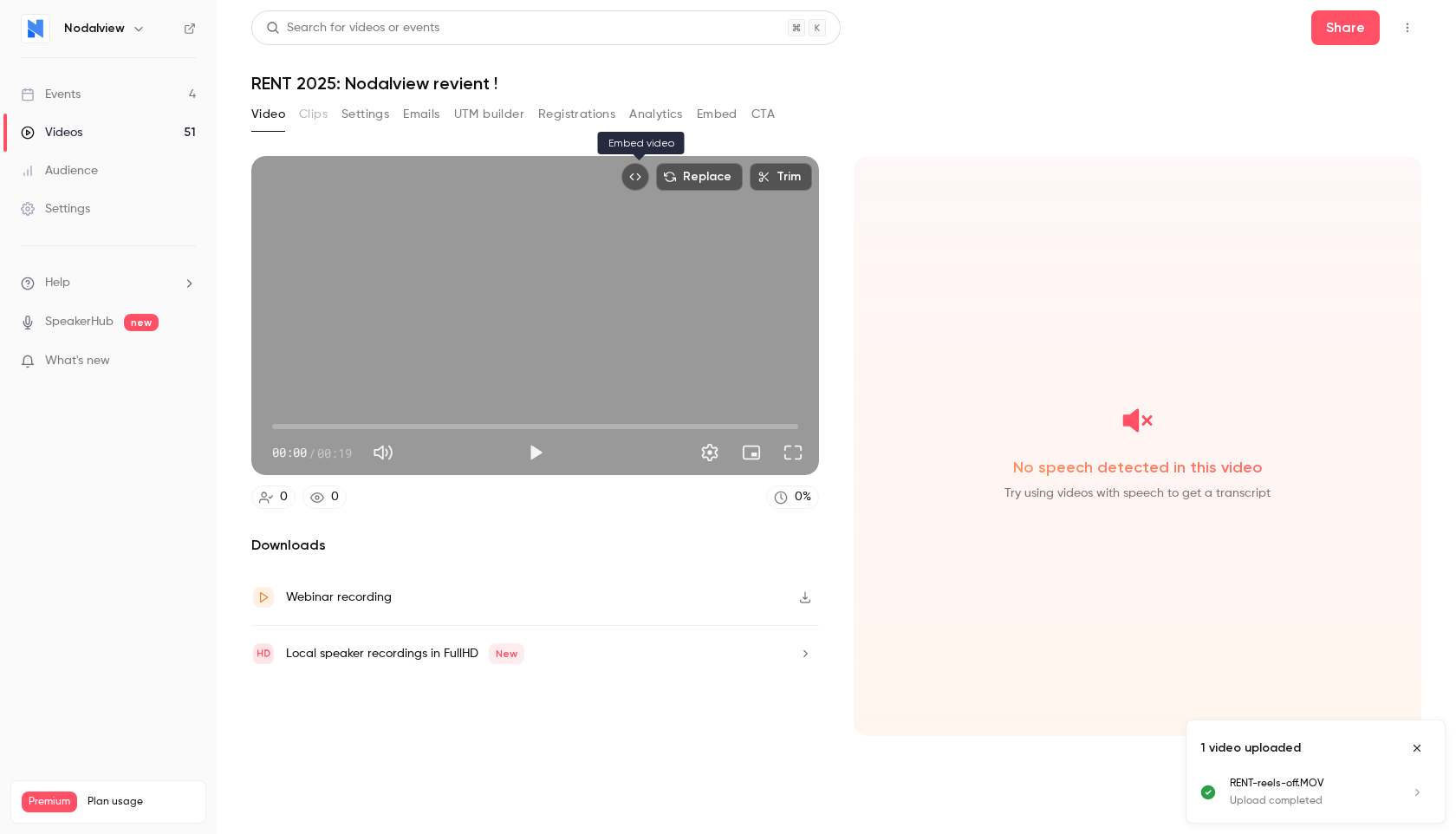
click at [638, 176] on icon "Embed video" at bounding box center [635, 177] width 12 height 12
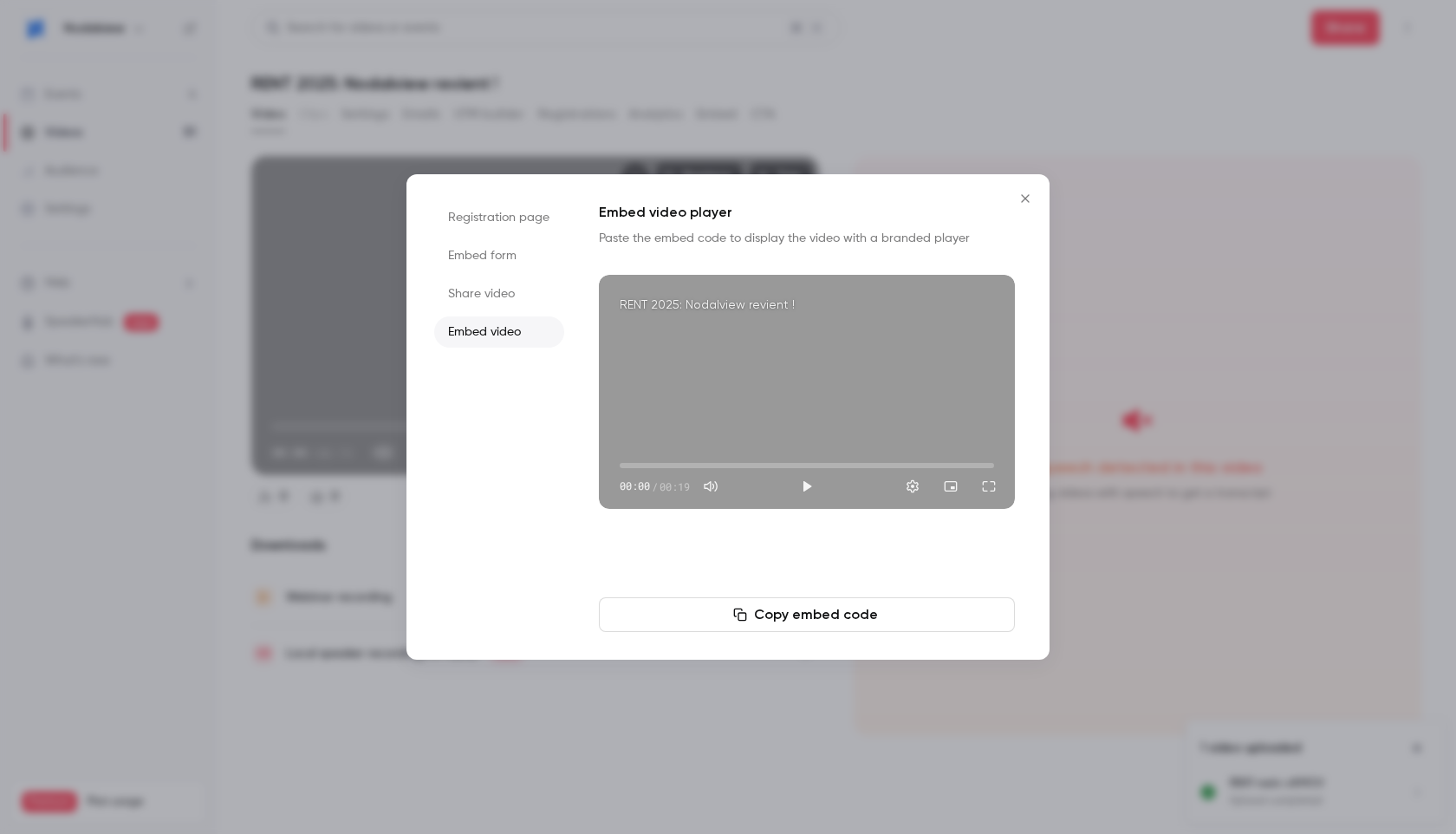
click at [808, 615] on button "Copy embed code" at bounding box center [807, 614] width 416 height 34
click at [1024, 200] on icon "Close" at bounding box center [1025, 198] width 21 height 14
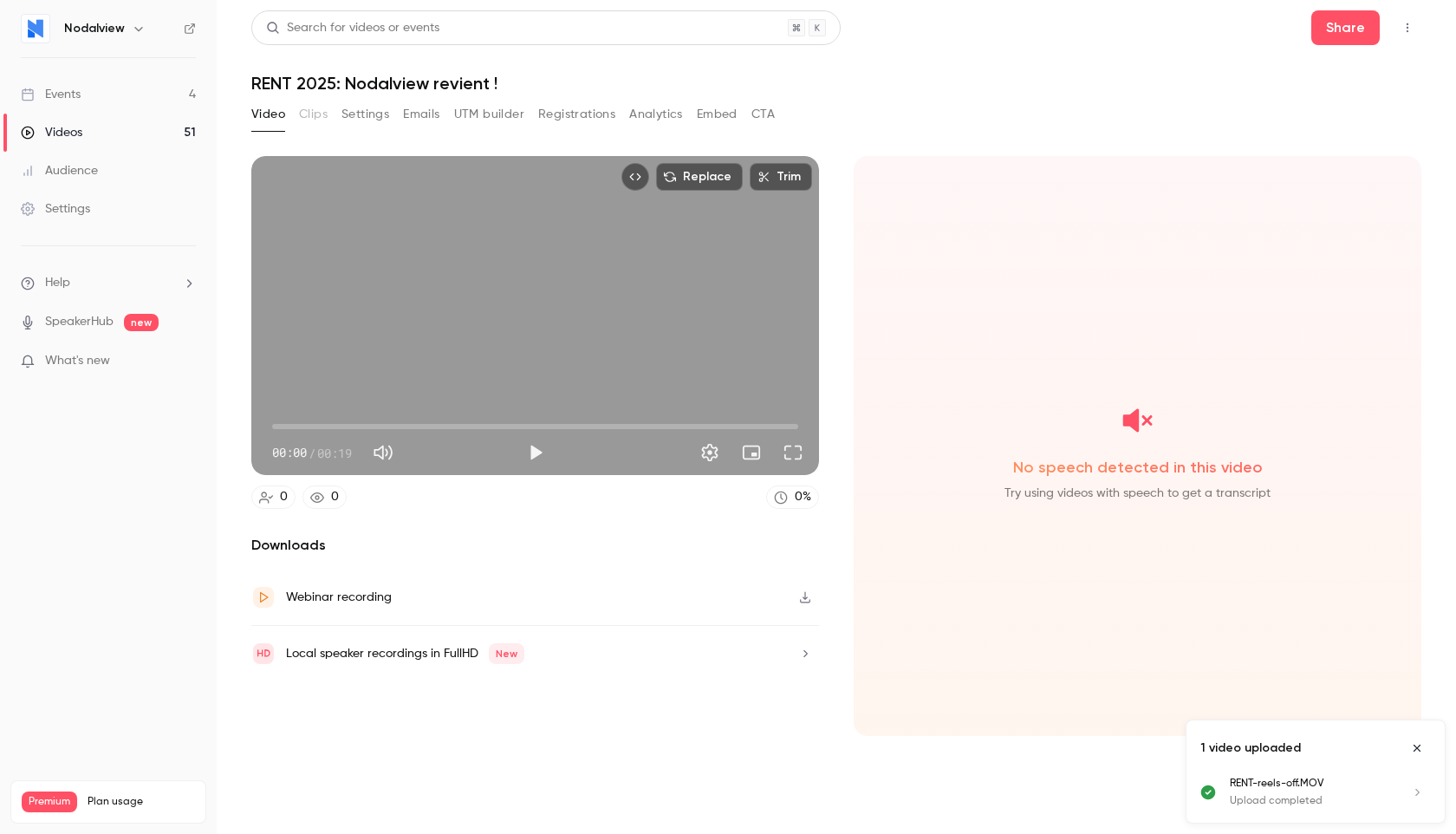
click at [353, 117] on button "Settings" at bounding box center [365, 114] width 48 height 28
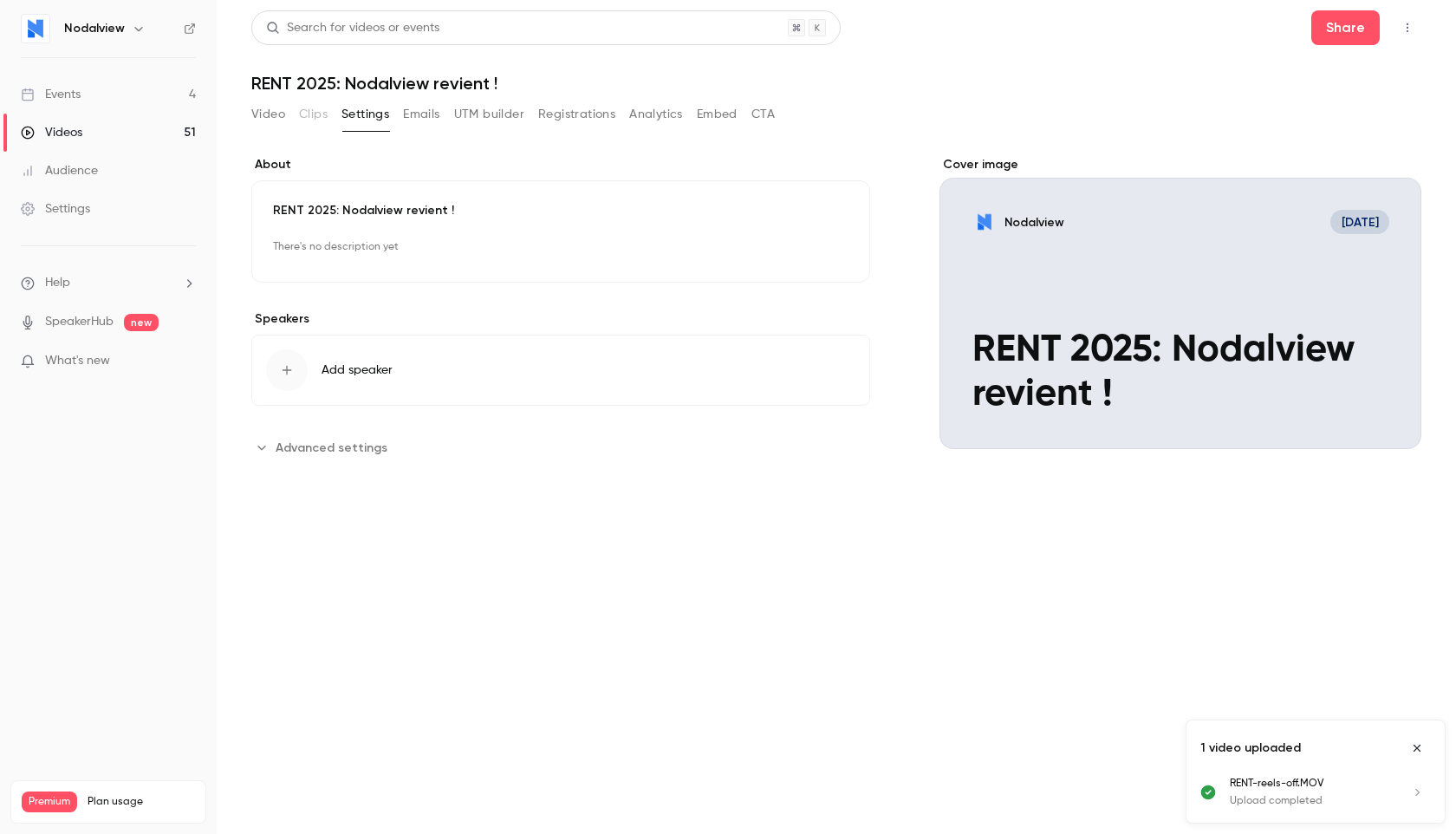
click at [821, 245] on button "Edit" at bounding box center [818, 248] width 63 height 28
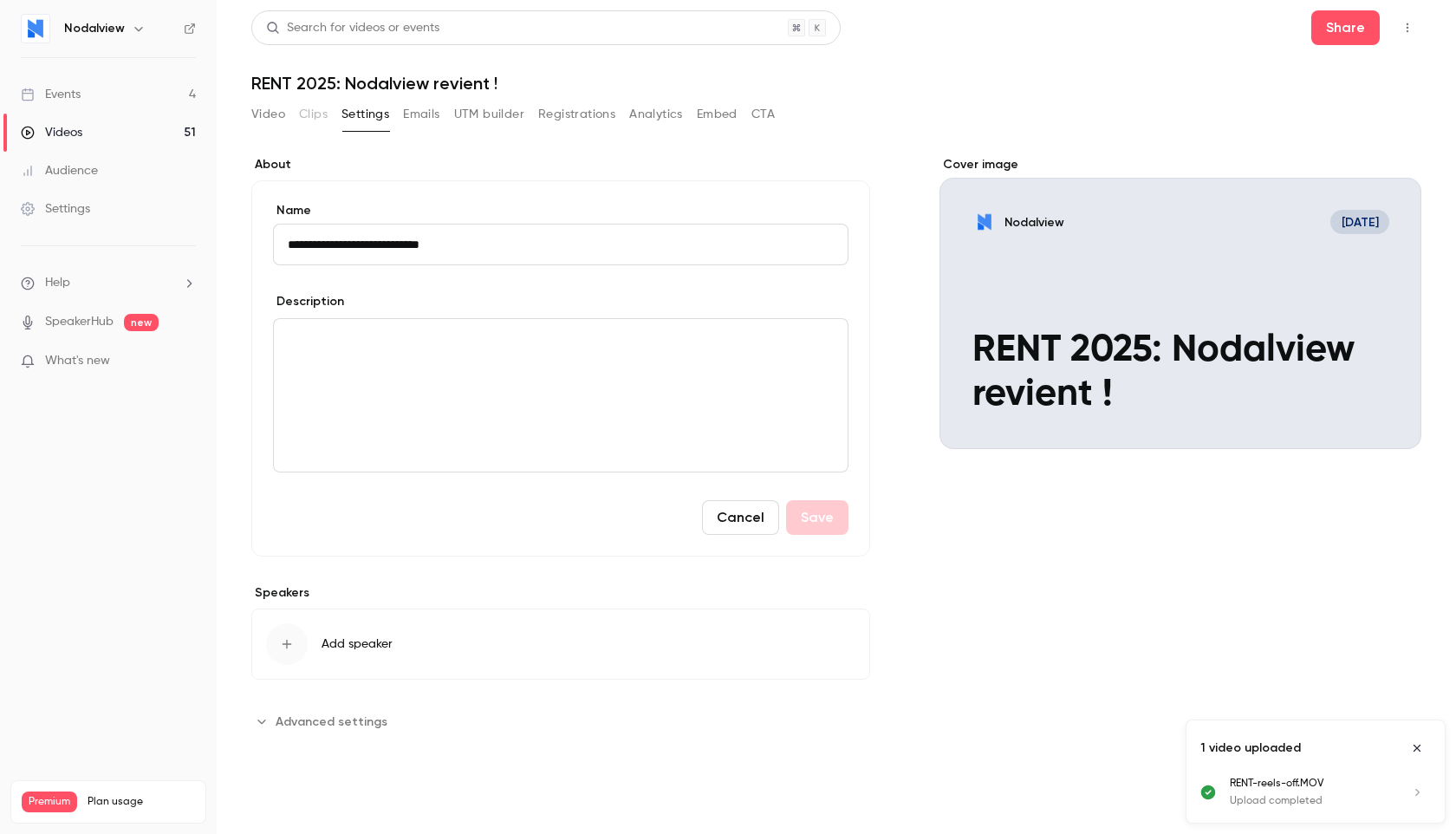
click at [344, 243] on input "**********" at bounding box center [561, 245] width 575 height 41
type input "**********"
click at [821, 528] on button "Save" at bounding box center [818, 517] width 63 height 34
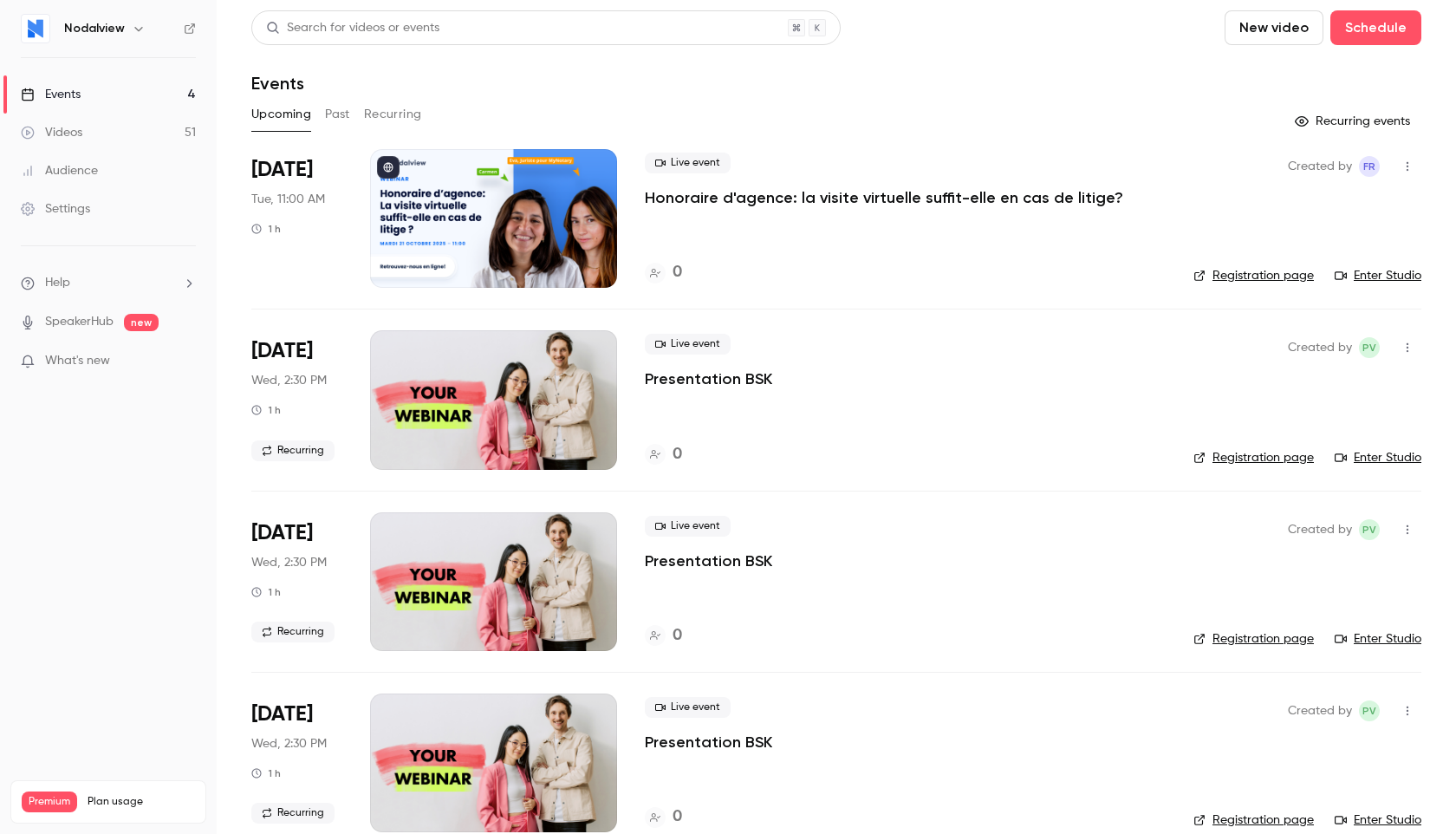
click at [61, 139] on div "Videos" at bounding box center [51, 133] width 62 height 18
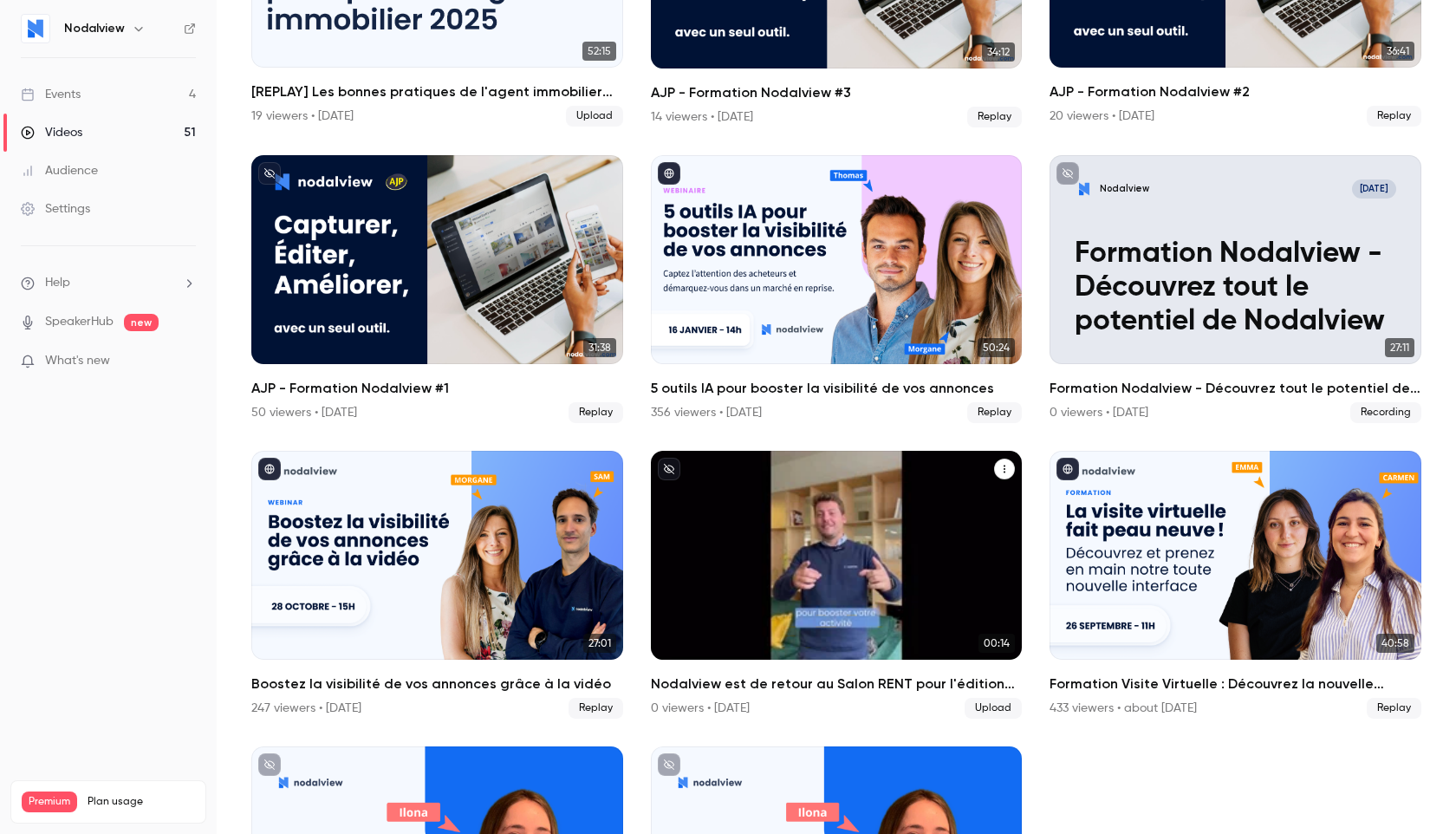
scroll to position [1181, 0]
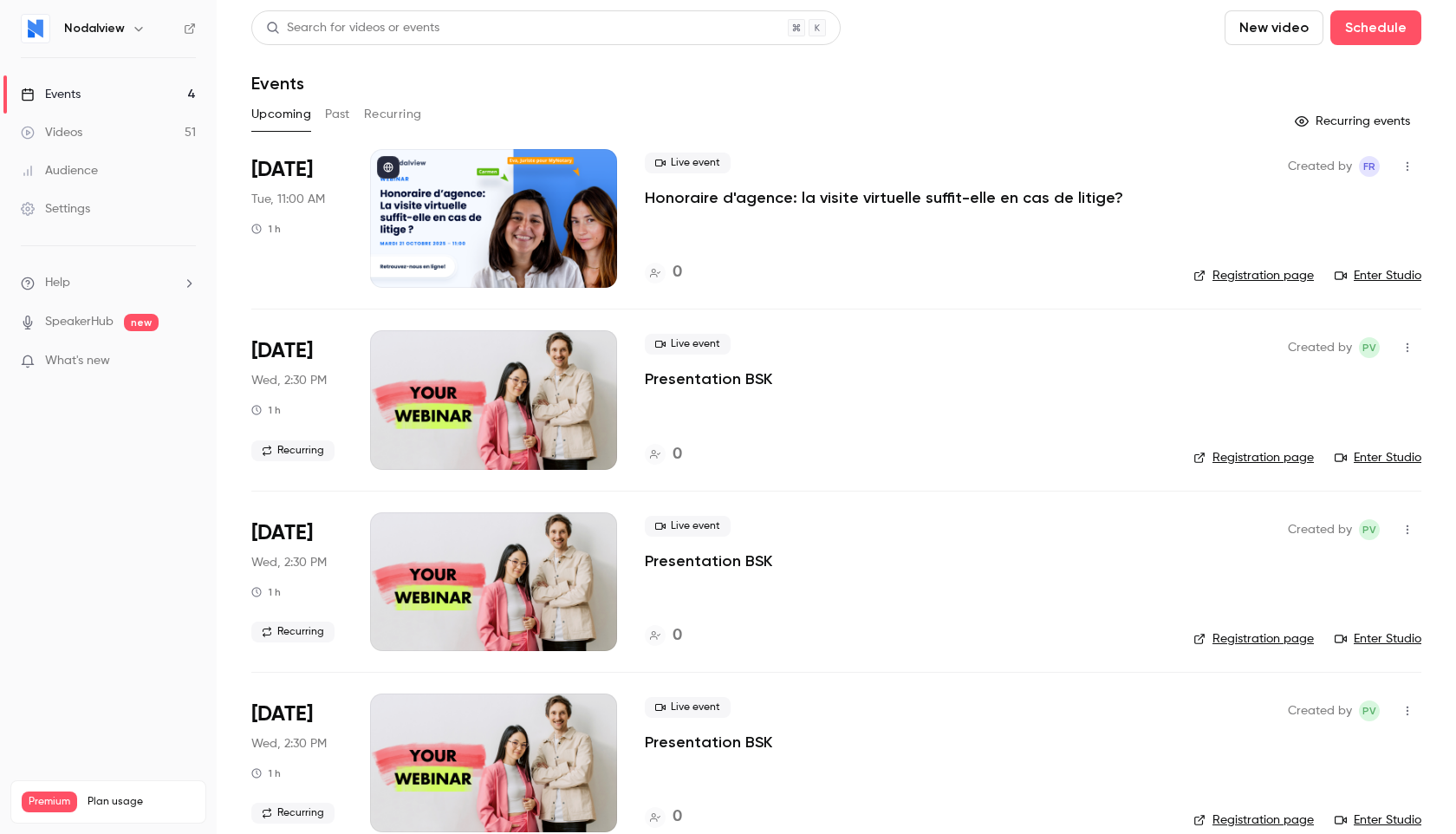
click at [124, 110] on link "Events 4" at bounding box center [108, 94] width 217 height 38
click at [114, 130] on link "Videos 51" at bounding box center [108, 133] width 217 height 38
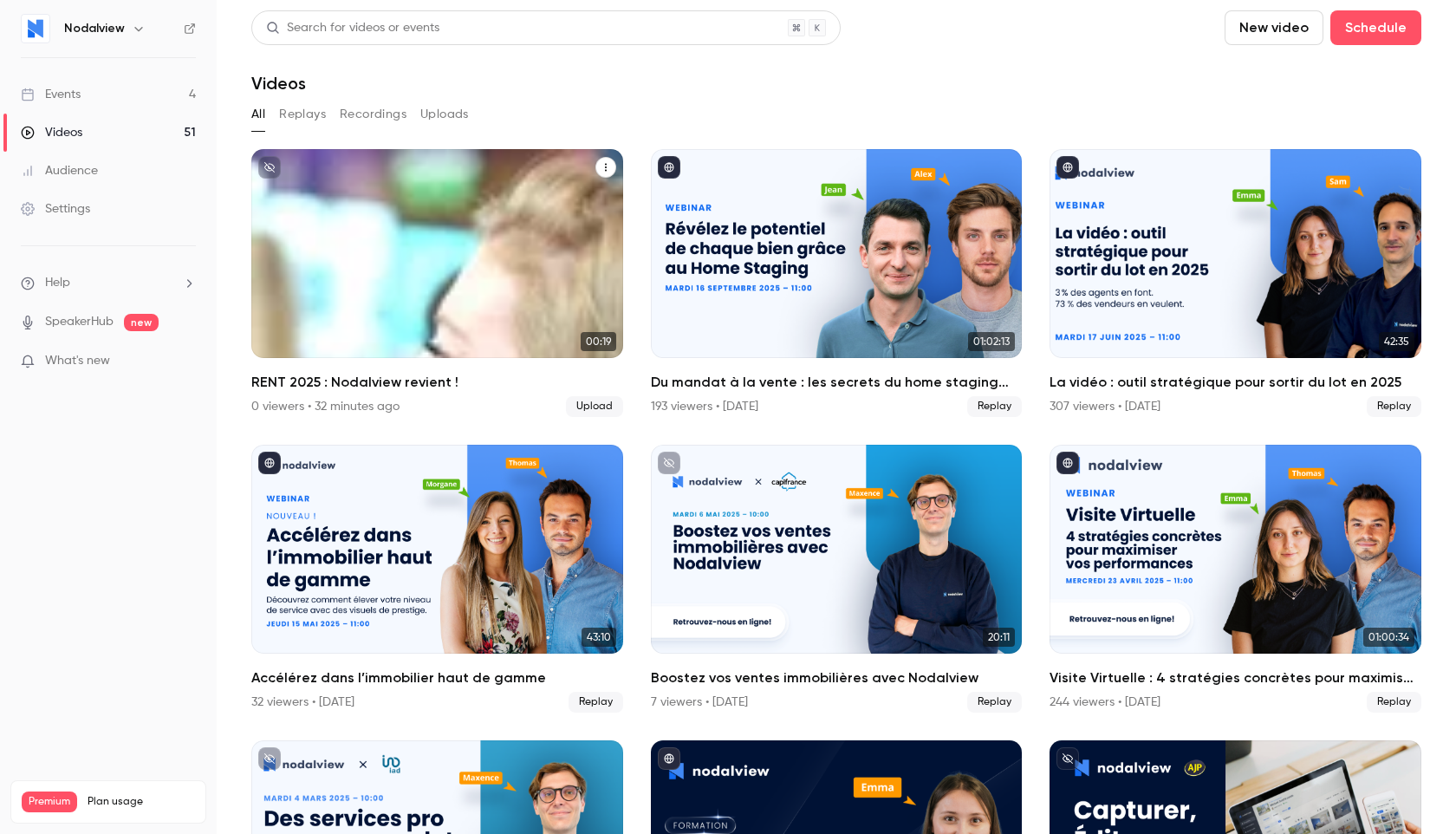
click at [610, 161] on button "RENT 2025 : Nodalview revient !" at bounding box center [605, 167] width 21 height 21
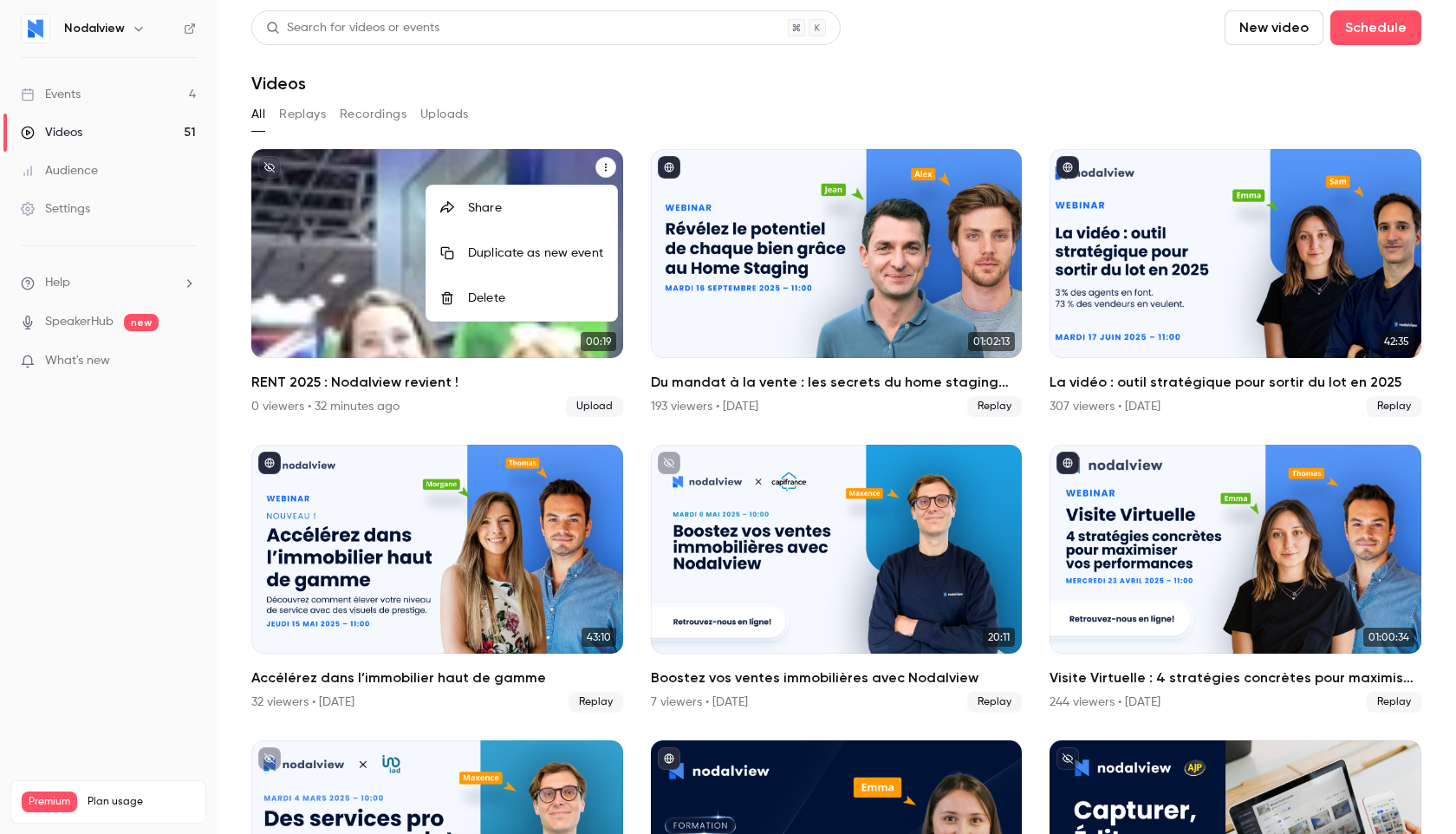
click at [364, 244] on div at bounding box center [728, 417] width 1456 height 834
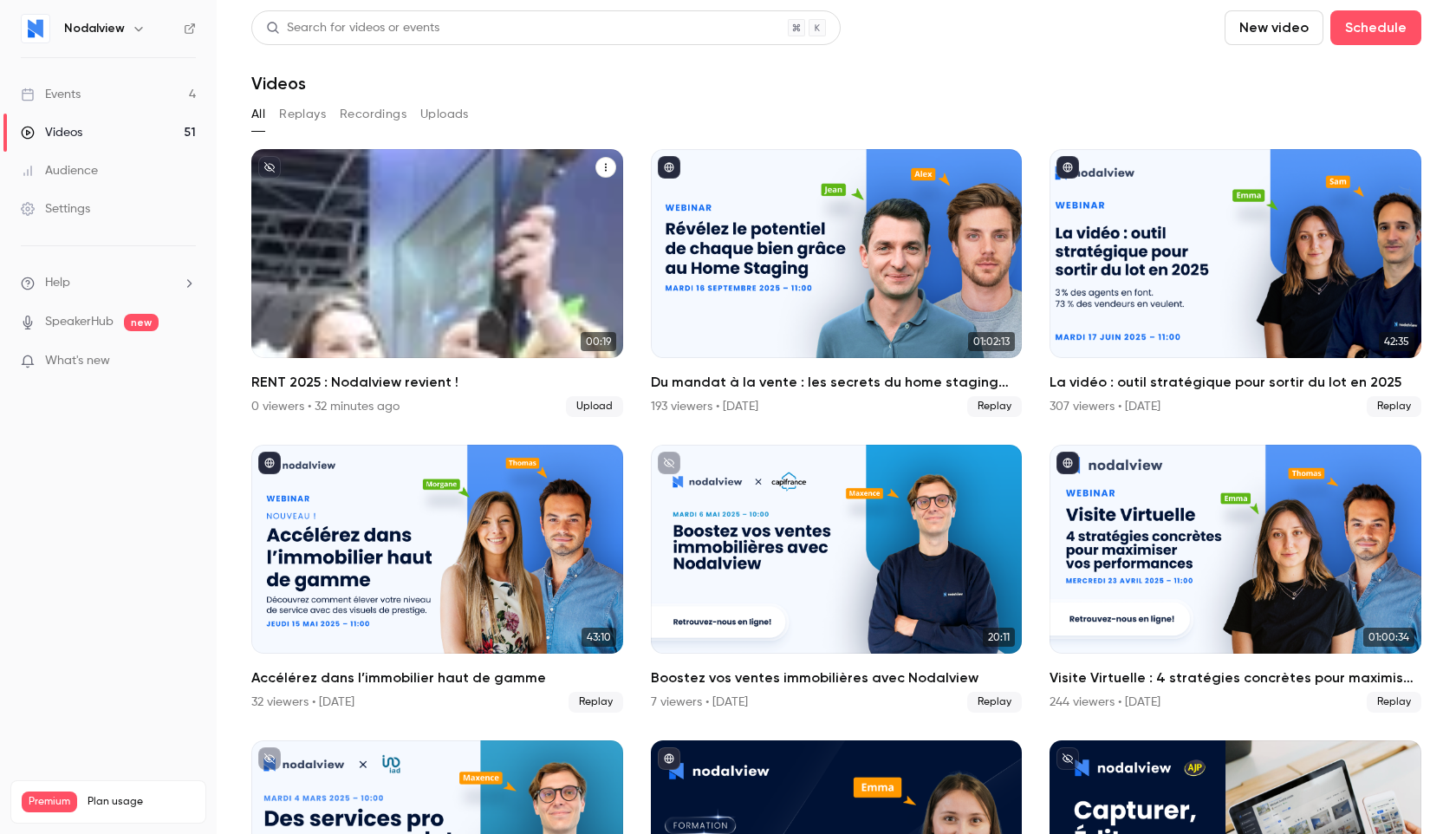
click at [400, 252] on div "Nodalview Oct 8 RENT 2025 : Nodalview revient !" at bounding box center [437, 253] width 372 height 209
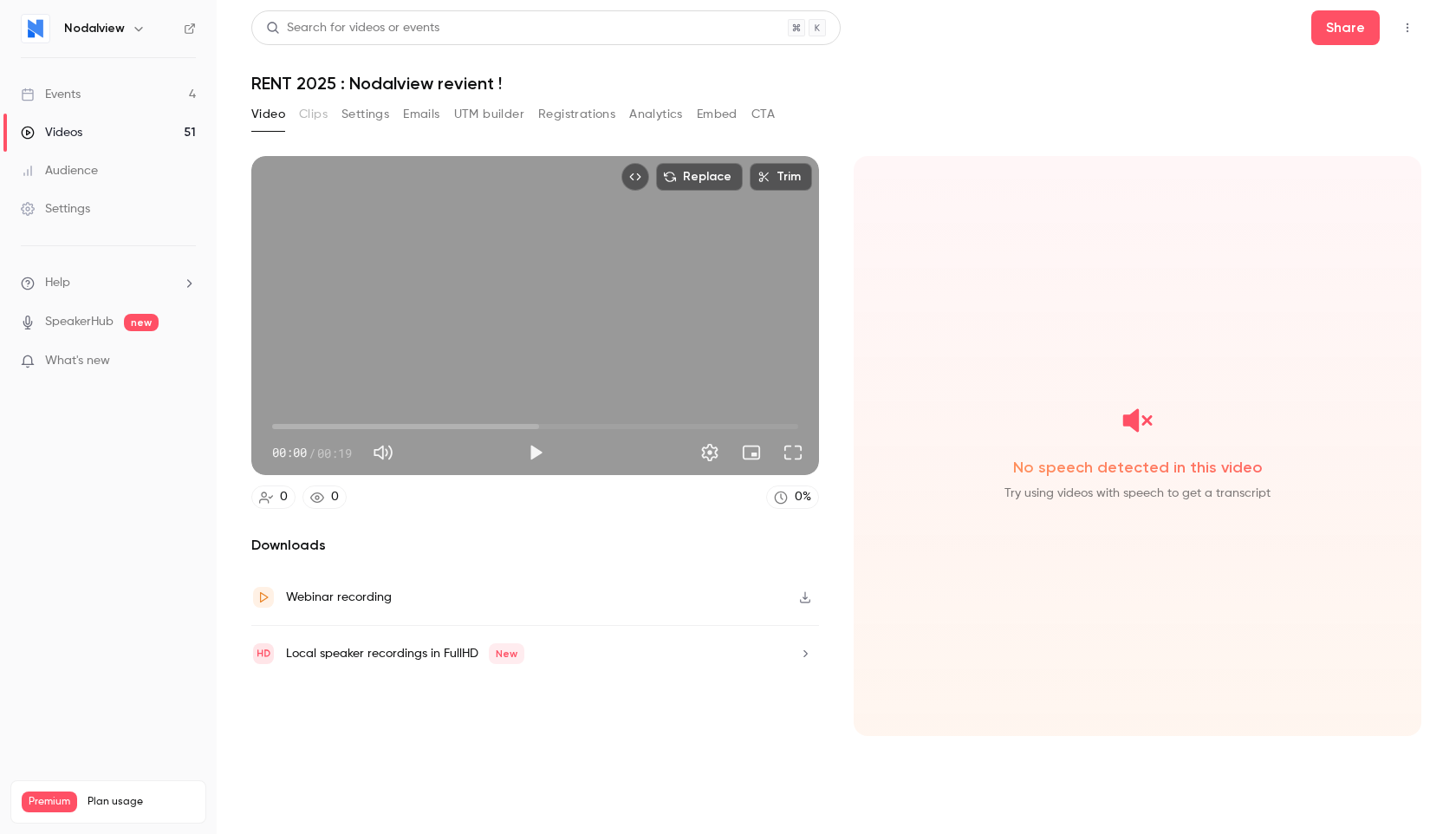
click at [380, 114] on button "Settings" at bounding box center [365, 114] width 48 height 28
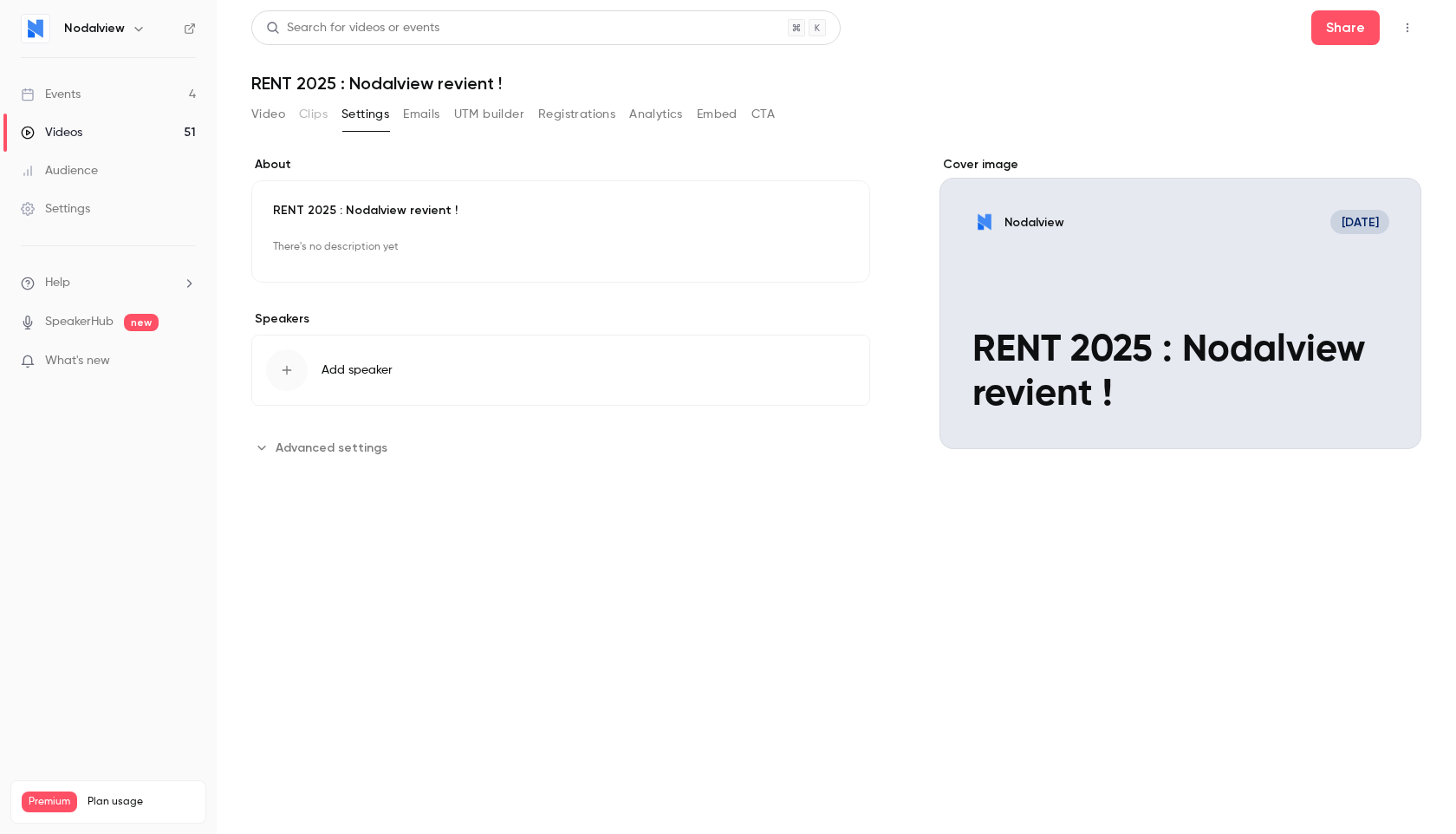
click at [334, 447] on span "Advanced settings" at bounding box center [332, 448] width 112 height 19
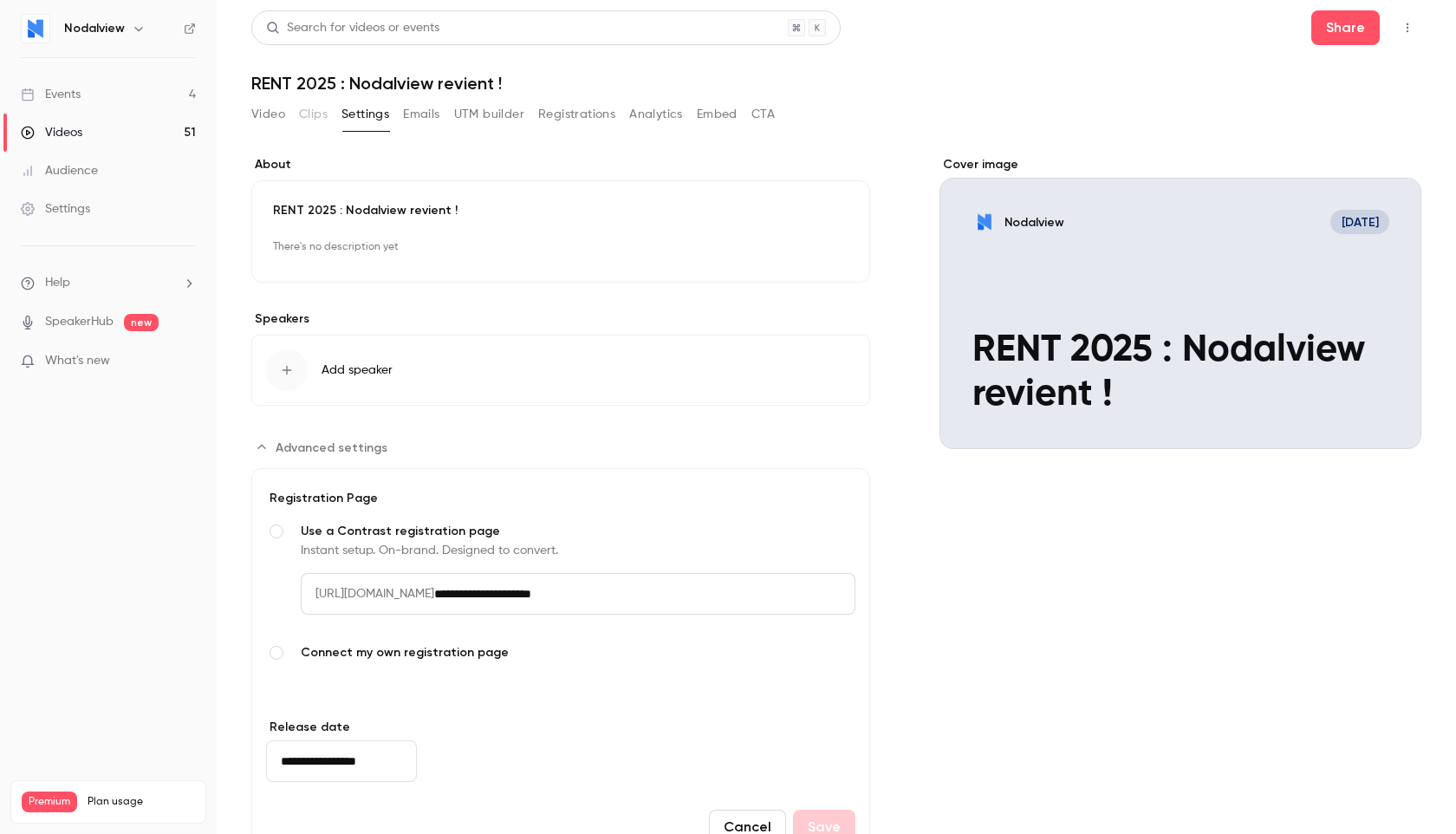
click at [1122, 331] on div "Cover image" at bounding box center [1180, 303] width 482 height 293
click at [0, 0] on input "Nodalview Oct 8 RENT 2025 : Nodalview revient !" at bounding box center [0, 0] width 0 height 0
click at [267, 112] on button "Video" at bounding box center [268, 114] width 33 height 28
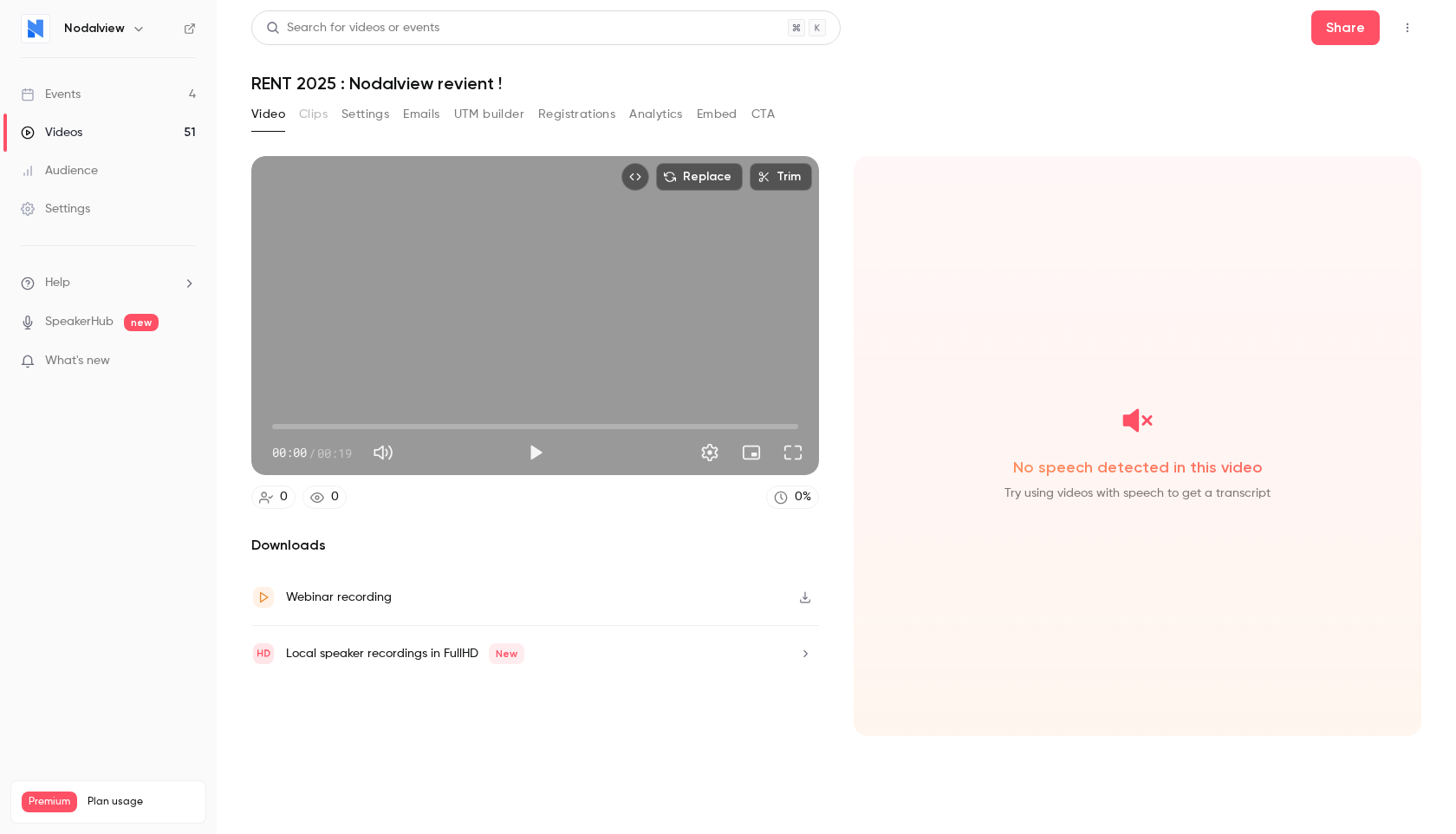
click at [492, 425] on span "00:00" at bounding box center [535, 426] width 526 height 28
type input "***"
click at [707, 448] on button "Settings" at bounding box center [709, 452] width 34 height 34
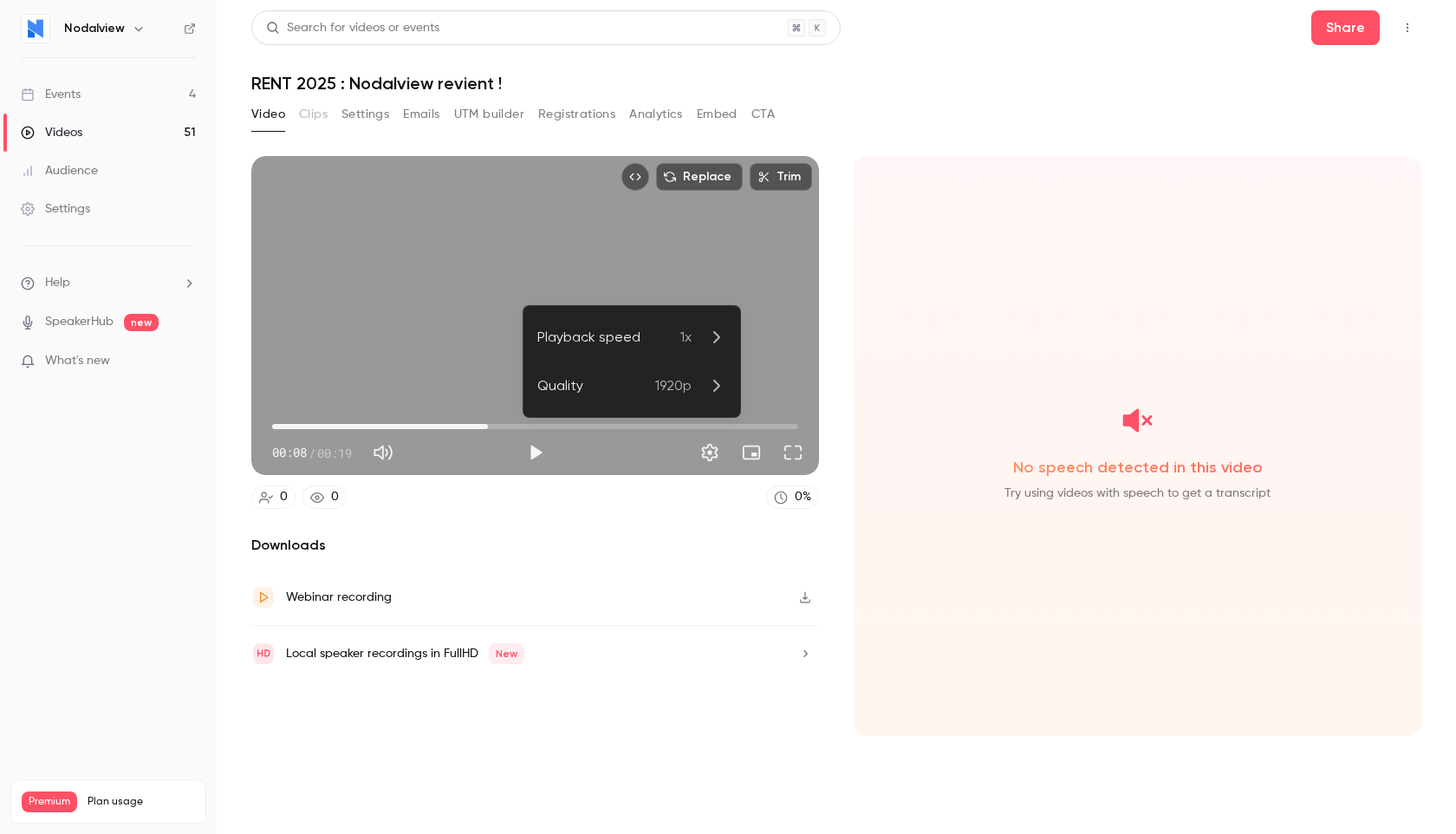
click at [447, 603] on div at bounding box center [728, 417] width 1456 height 834
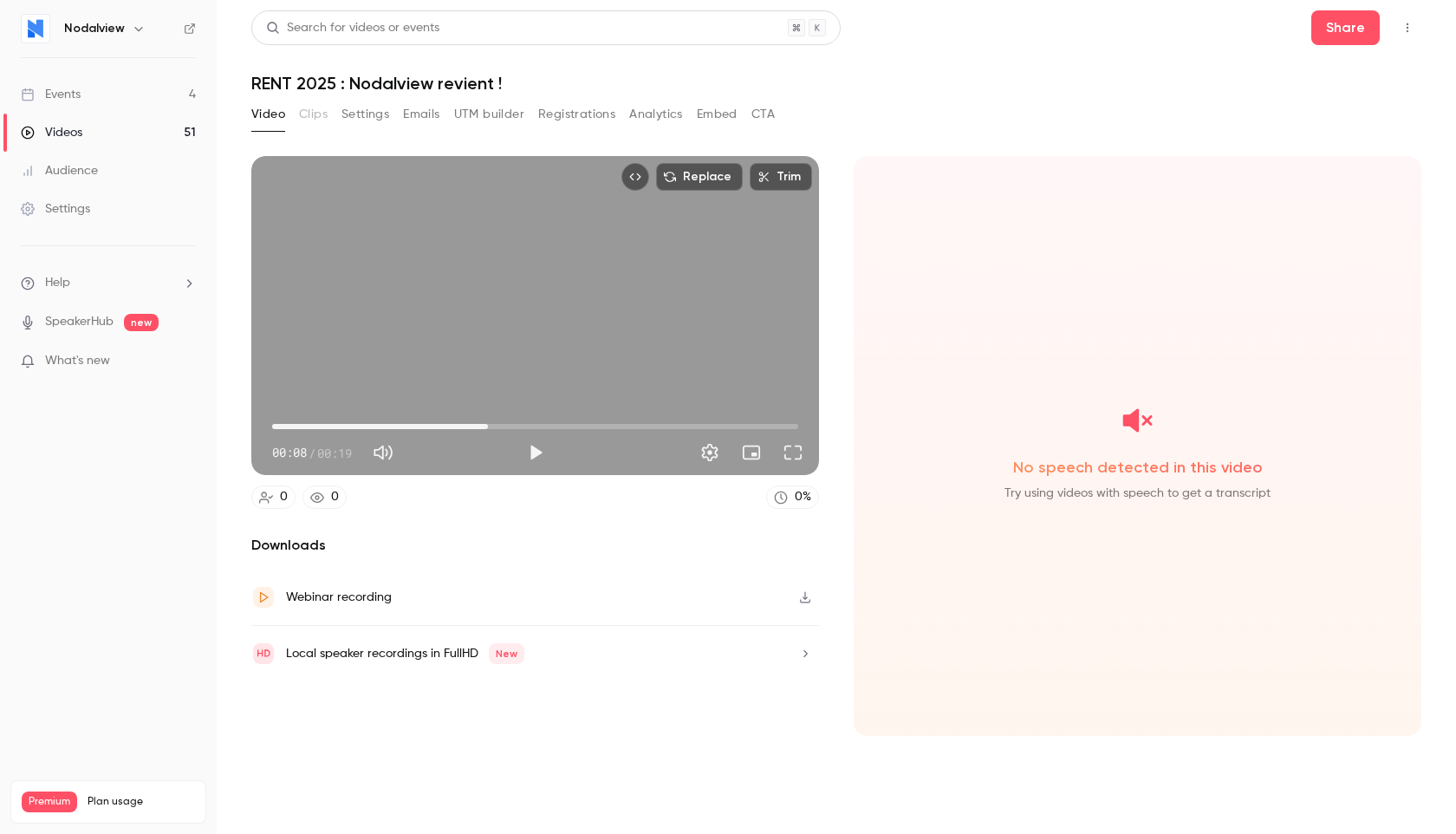
click at [499, 119] on button "UTM builder" at bounding box center [489, 114] width 70 height 28
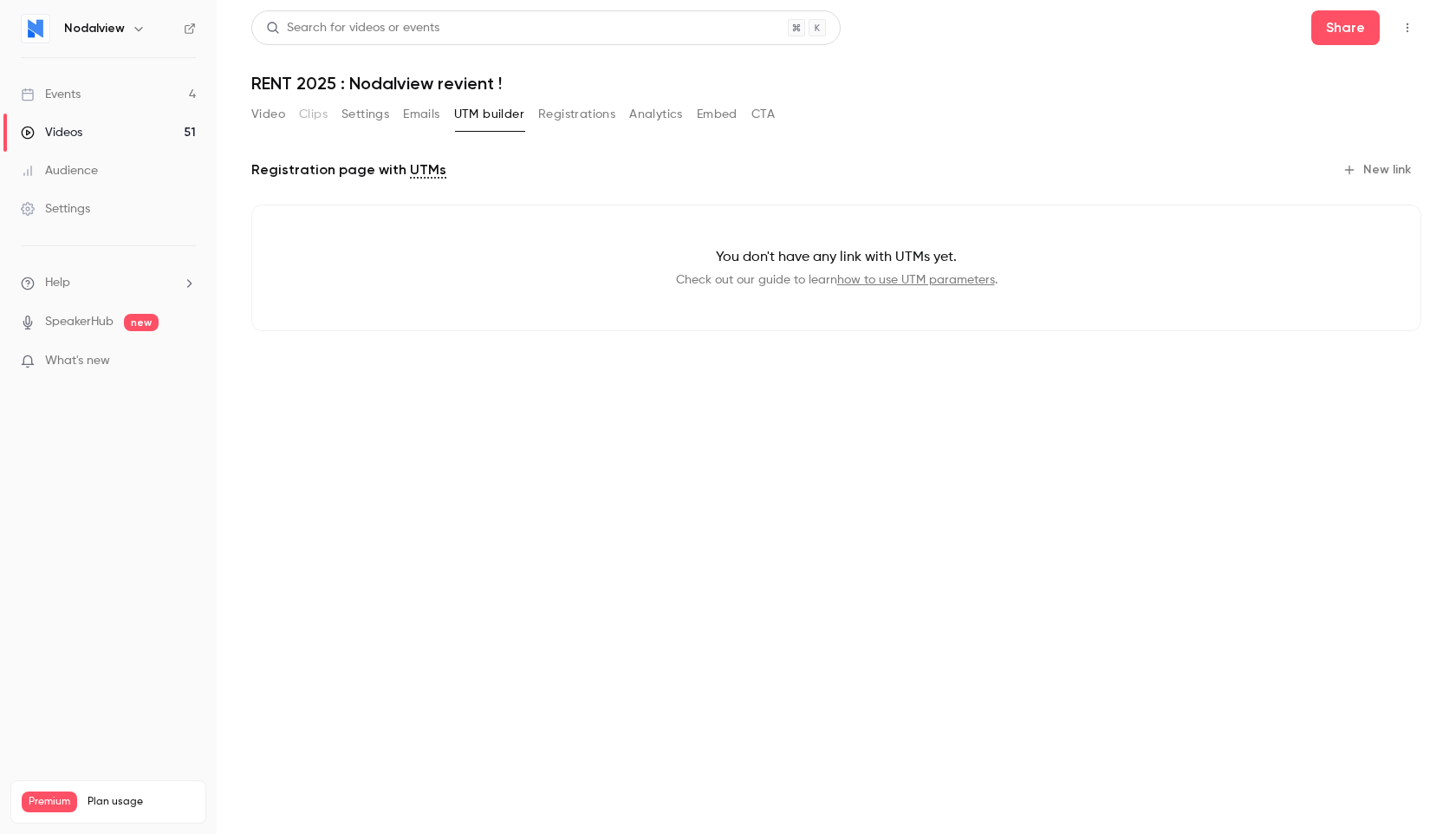
click at [572, 118] on button "Registrations" at bounding box center [576, 114] width 78 height 28
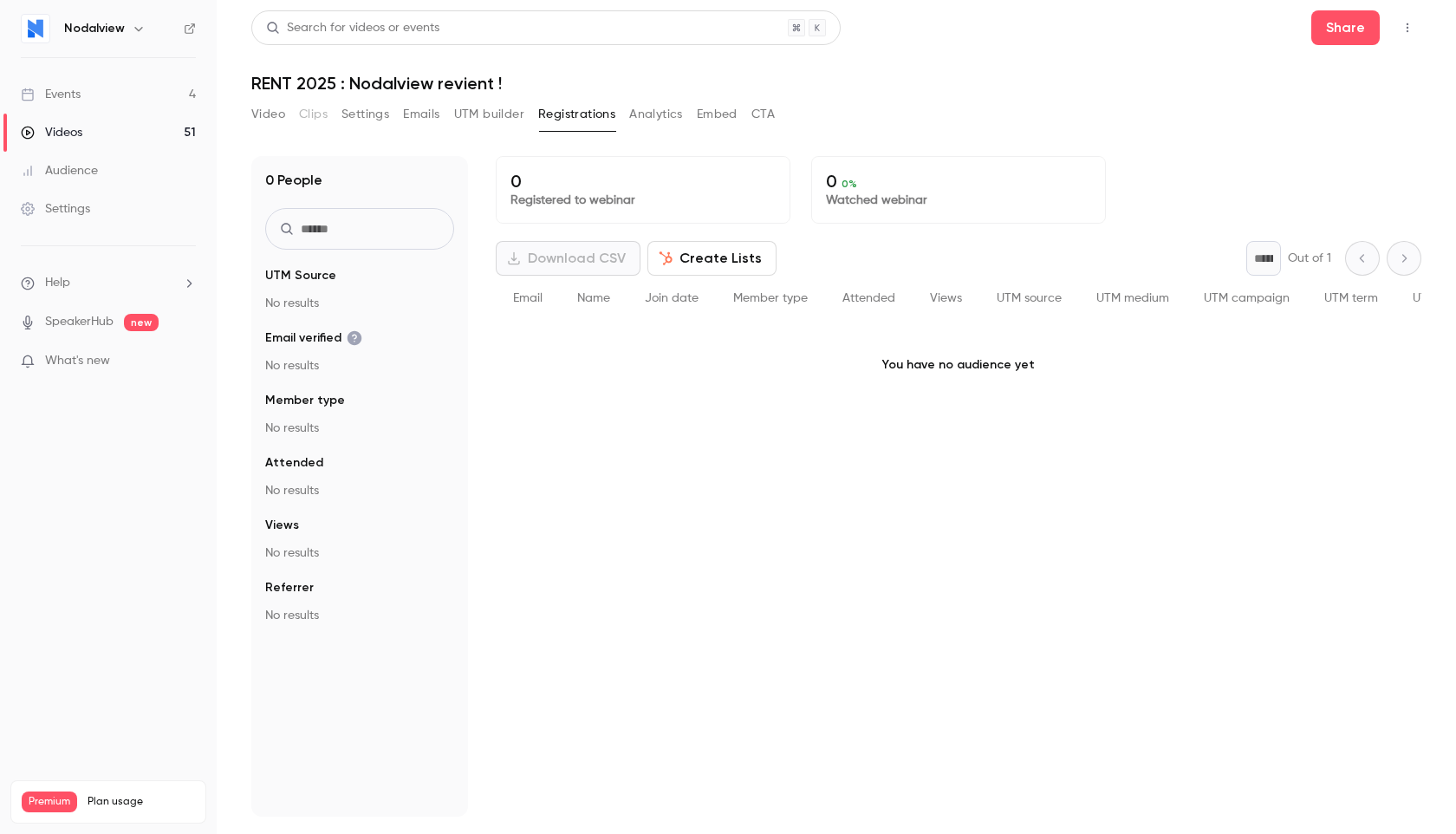
click at [417, 122] on button "Emails" at bounding box center [420, 114] width 36 height 28
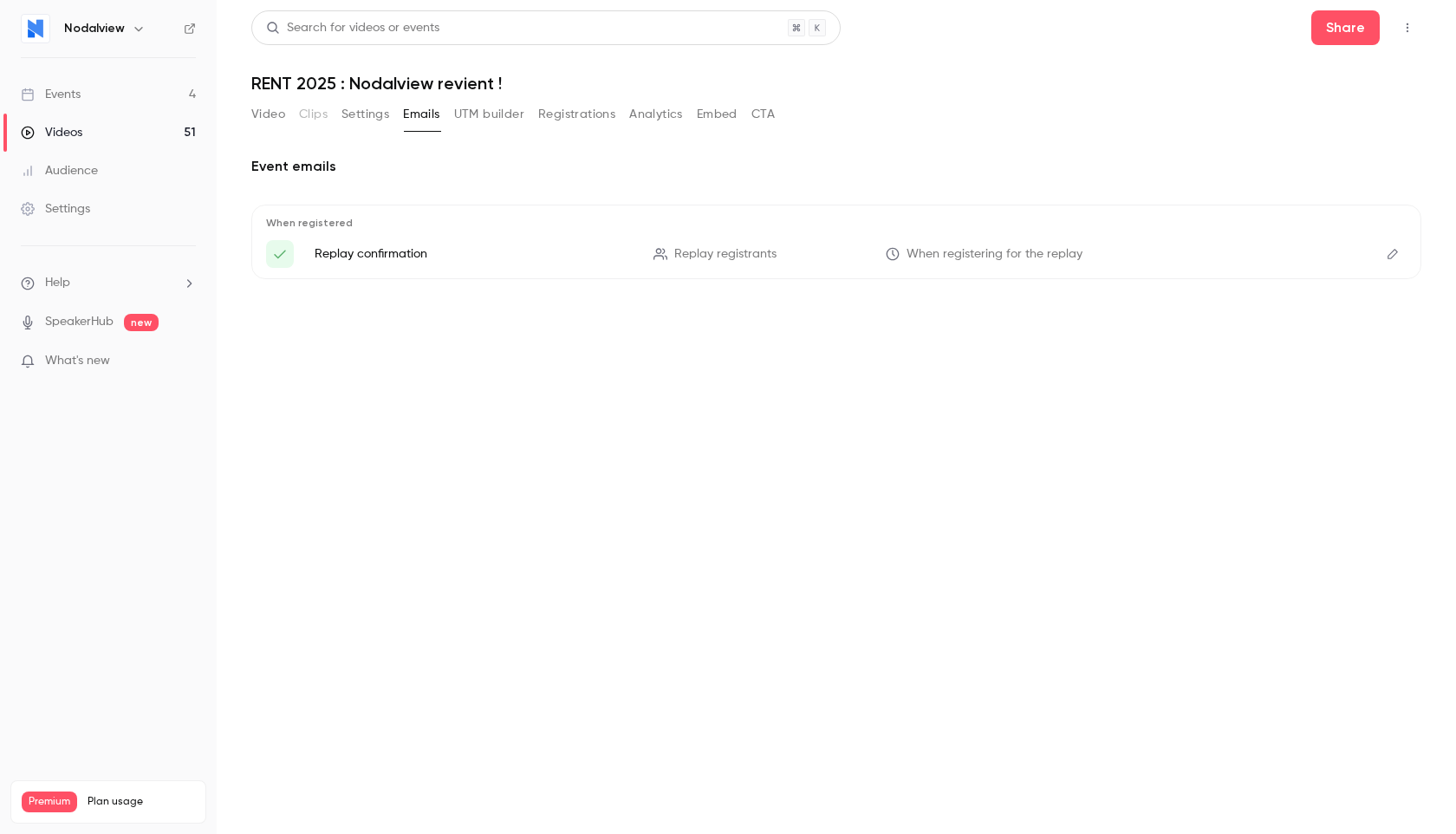
click at [368, 120] on button "Settings" at bounding box center [365, 114] width 48 height 28
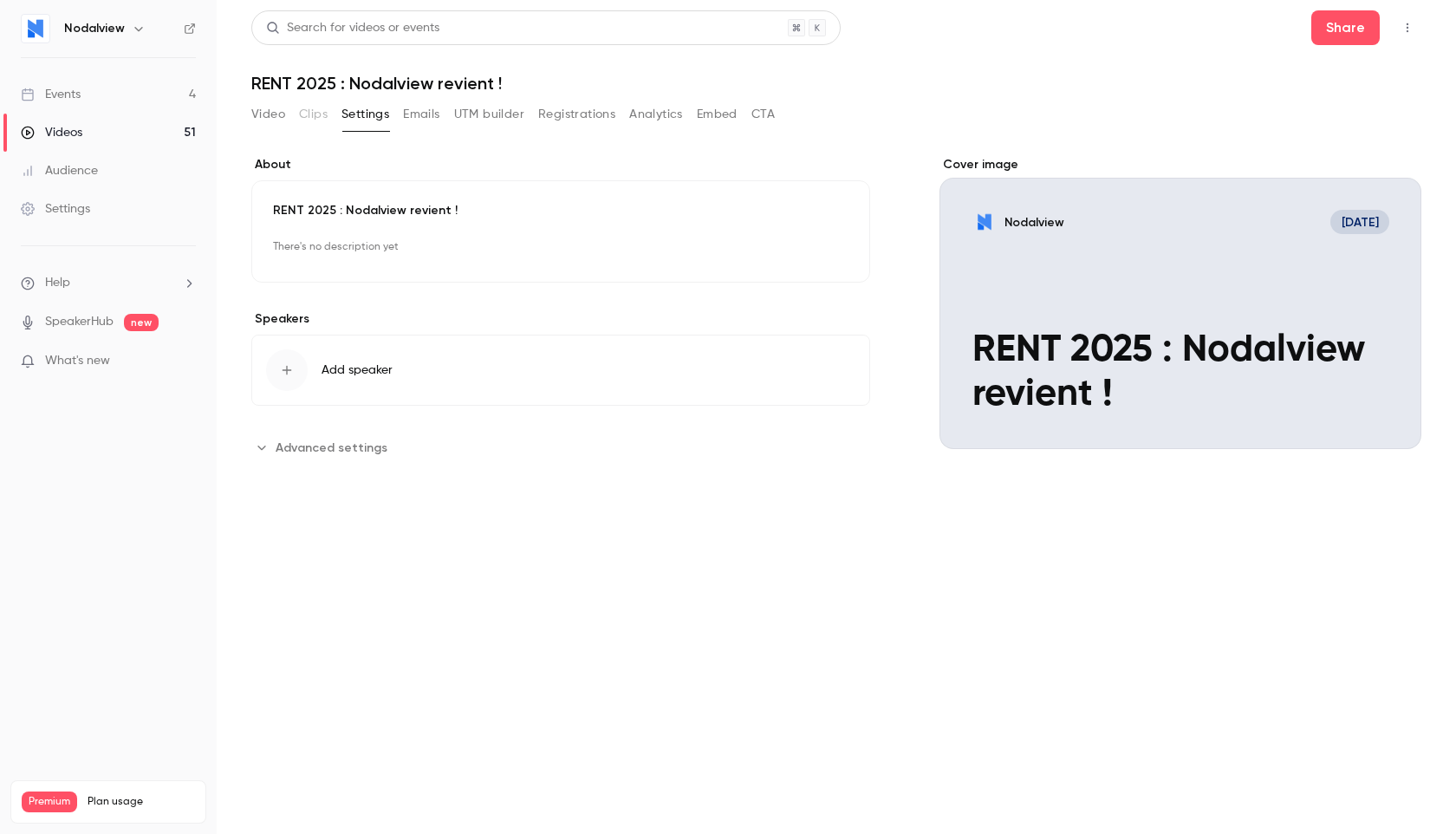
click at [440, 120] on button "Emails" at bounding box center [420, 114] width 36 height 28
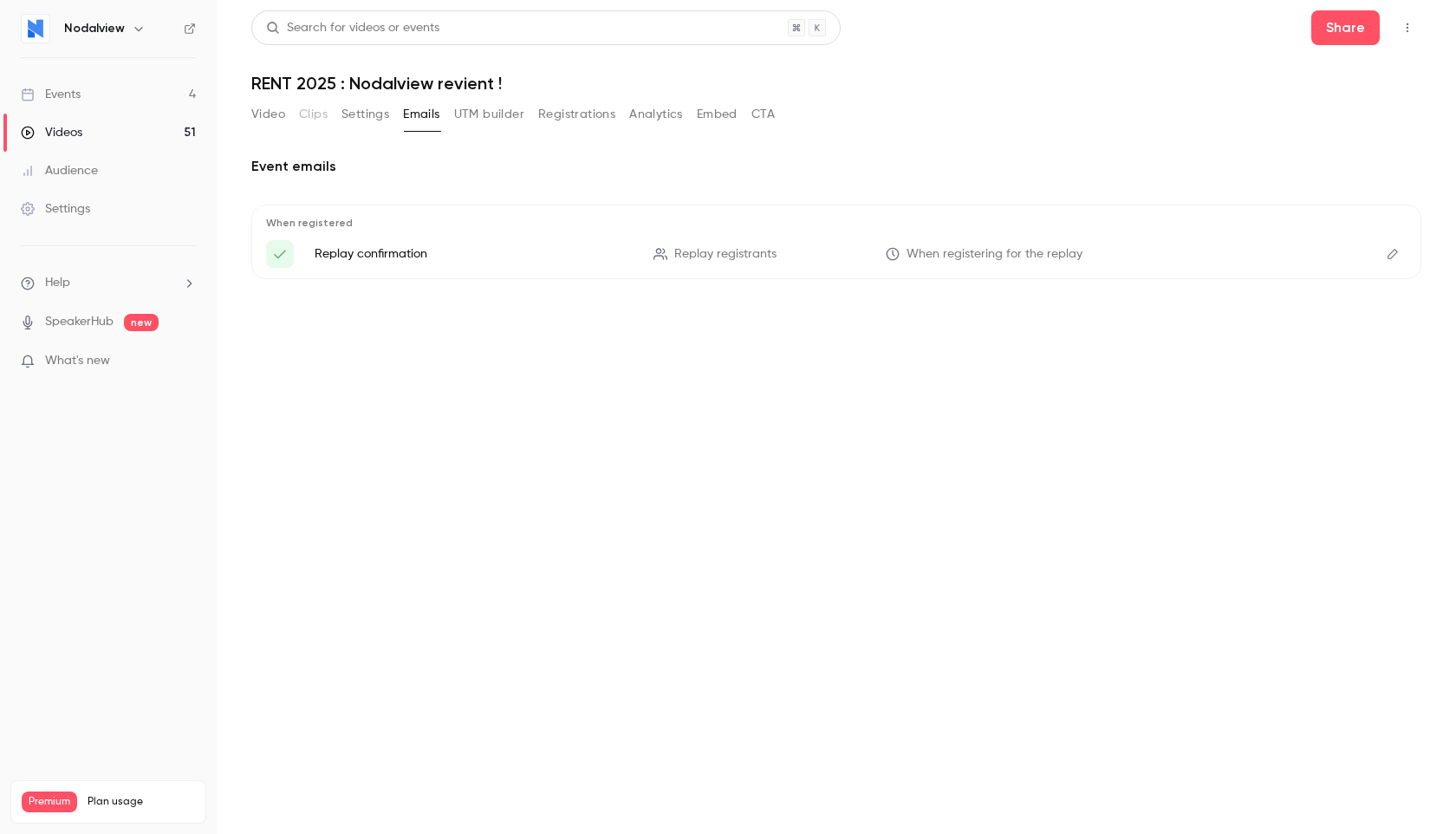
click at [774, 116] on button "CTA" at bounding box center [763, 114] width 24 height 28
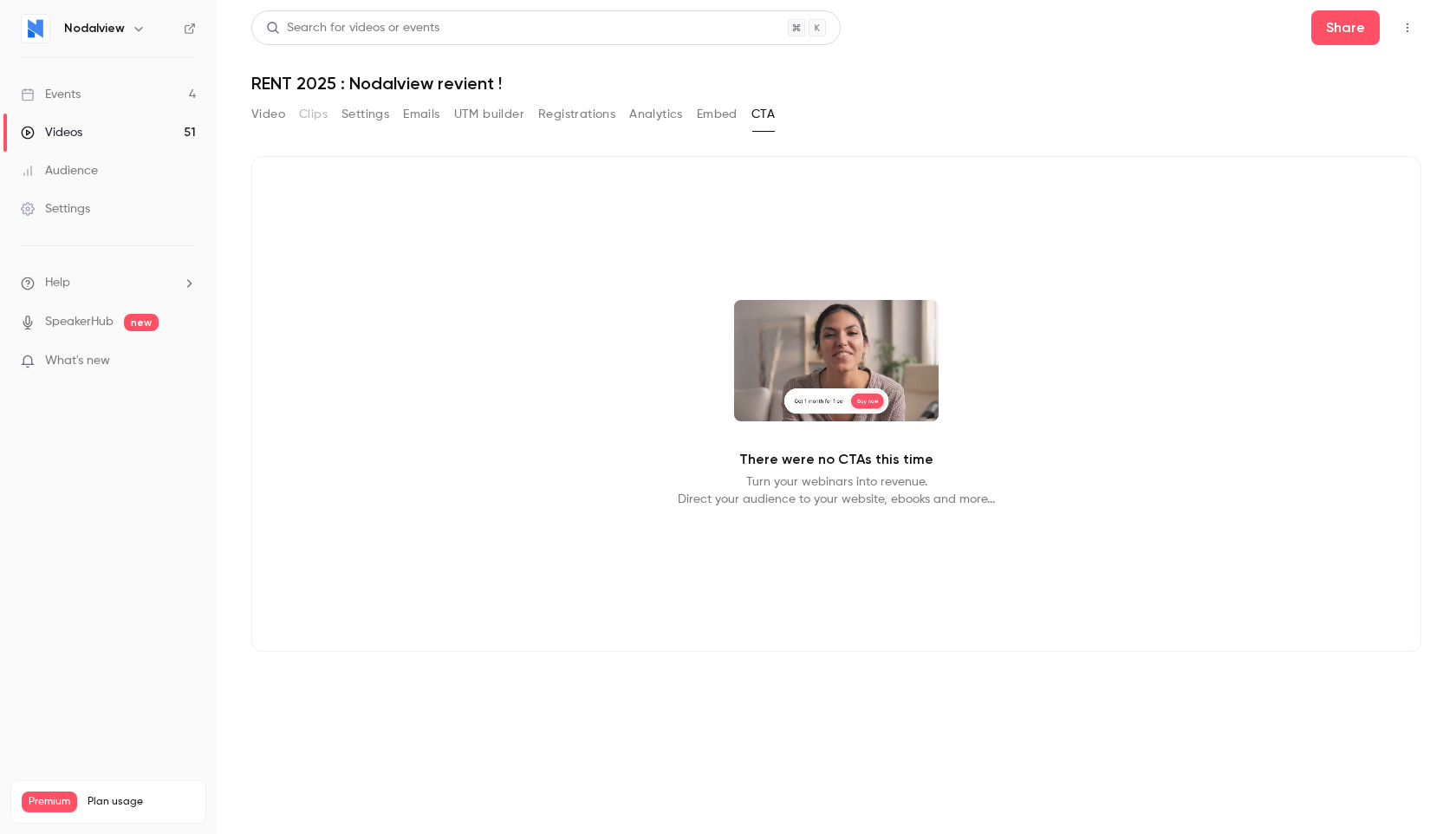
click at [725, 114] on button "Embed" at bounding box center [717, 114] width 40 height 28
